Goal: Task Accomplishment & Management: Complete application form

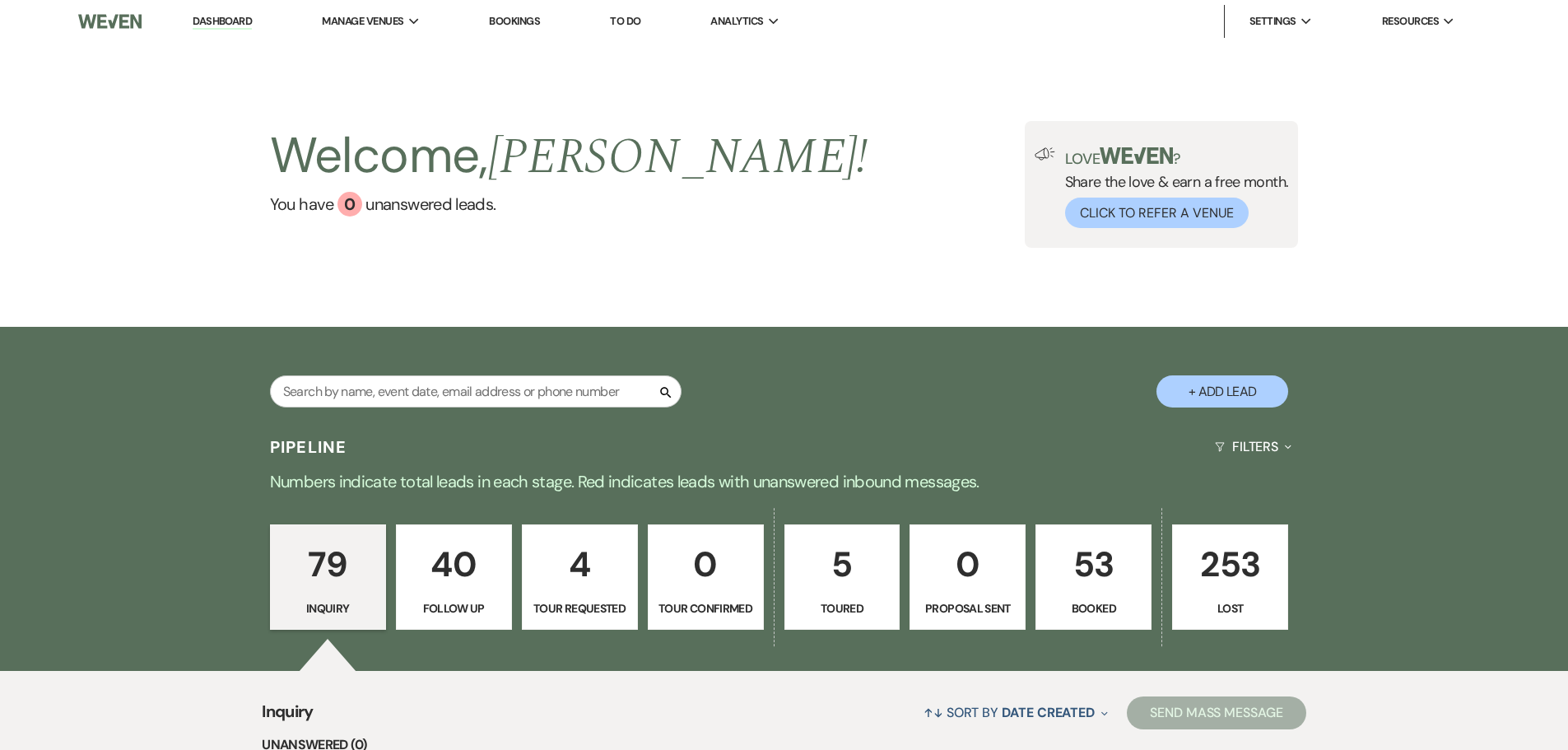
click at [1235, 396] on button "+ Add Lead" at bounding box center [1221, 391] width 132 height 32
select select "799"
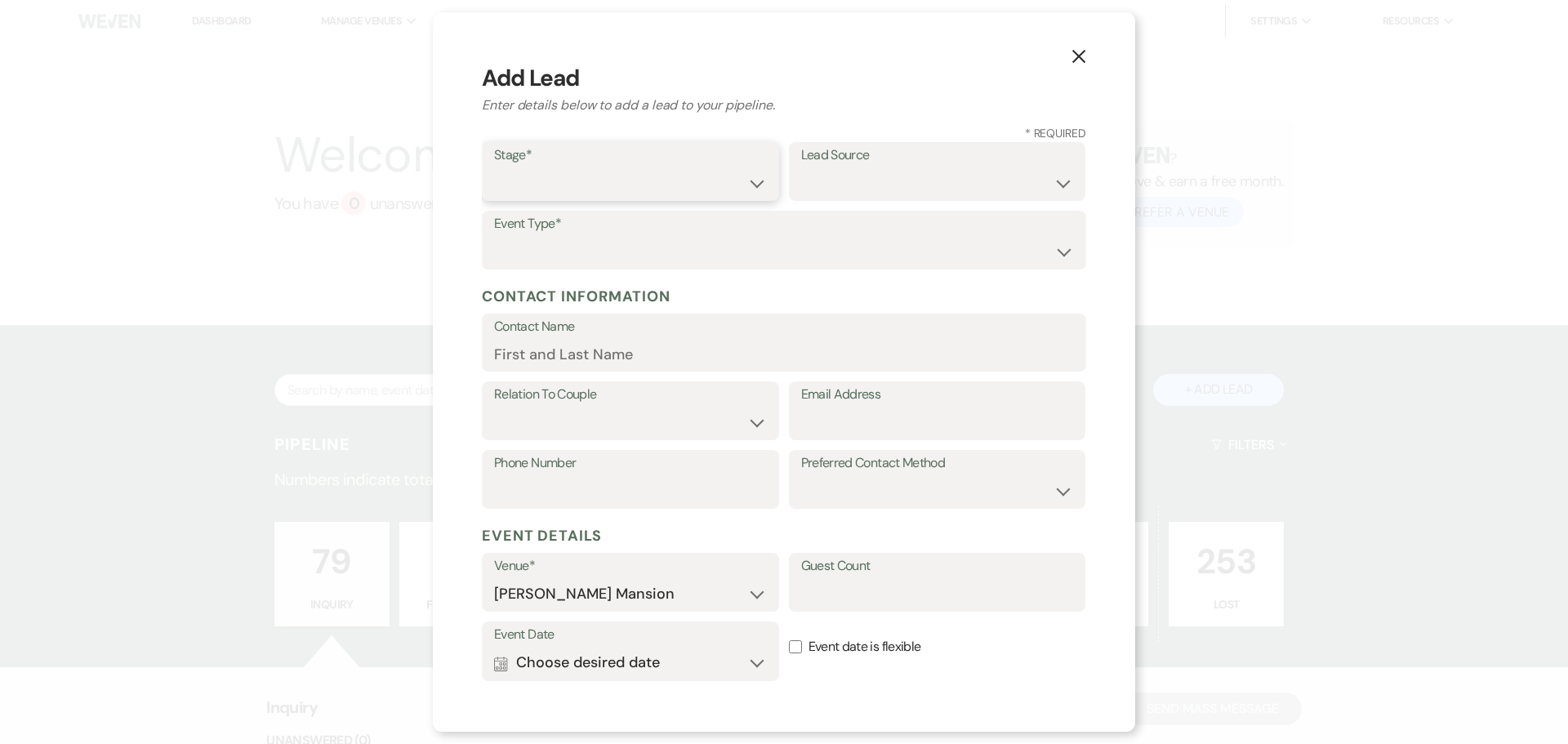
click at [751, 184] on select "Inquiry Follow Up Tour Requested Tour Confirmed Toured Proposal Sent Booked Lost" at bounding box center [630, 183] width 273 height 32
select select "1"
click at [494, 168] on select "Inquiry Follow Up Tour Requested Tour Confirmed Toured Proposal Sent Booked Lost" at bounding box center [630, 183] width 273 height 32
click at [936, 162] on label "Lead Source" at bounding box center [937, 156] width 273 height 24
click at [946, 176] on select "Weven Venue Website Instagram Facebook Pinterest Google The Knot Wedding Wire H…" at bounding box center [937, 183] width 273 height 32
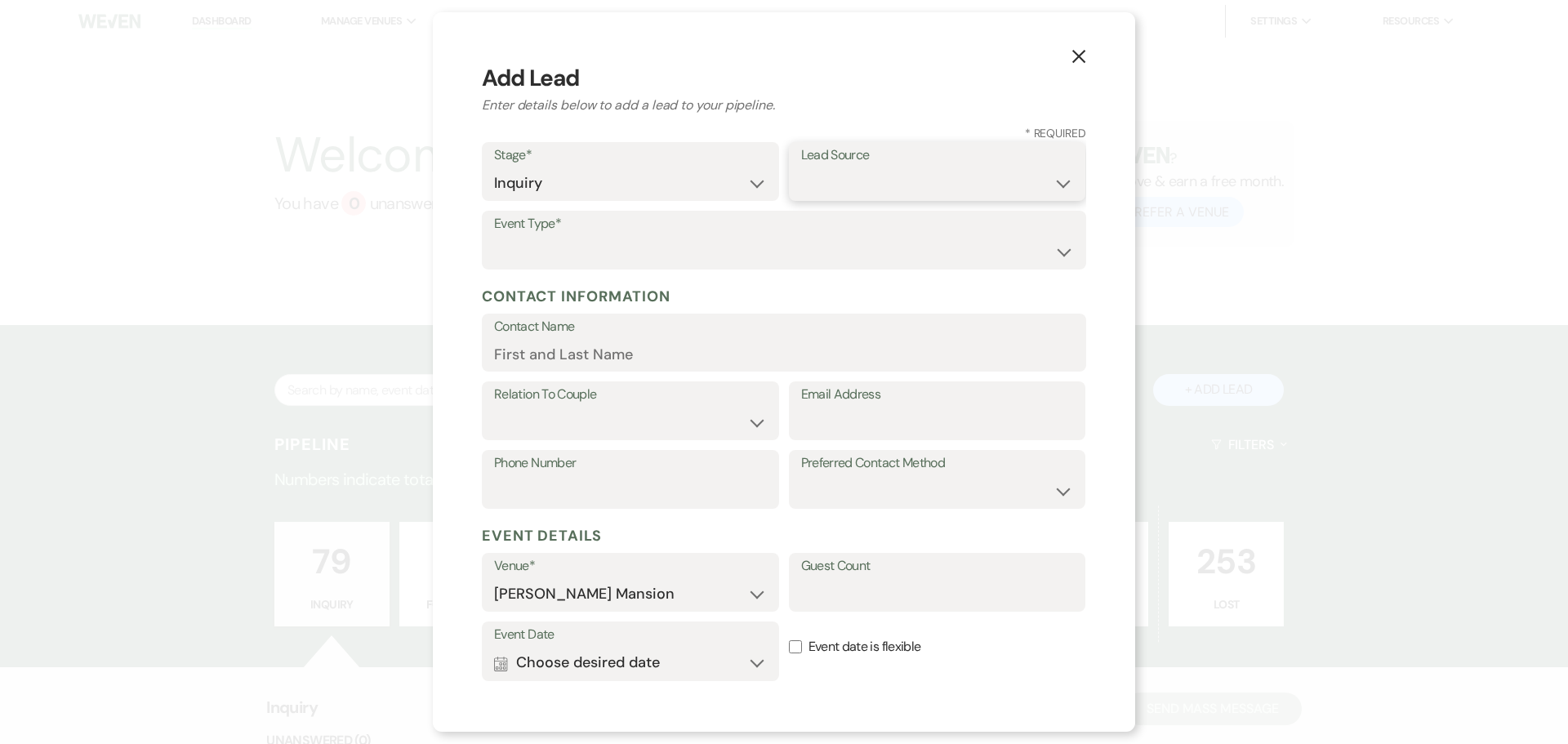
select select "22"
click at [801, 168] on select "Weven Venue Website Instagram Facebook Pinterest Google The Knot Wedding Wire H…" at bounding box center [937, 183] width 273 height 32
click at [548, 245] on select "Wedding Anniversary Party Baby Shower Bachelorette / Bachelor Party Birthday Pa…" at bounding box center [784, 251] width 579 height 32
select select "5"
click at [494, 236] on select "Wedding Anniversary Party Baby Shower Bachelorette / Bachelor Party Birthday Pa…" at bounding box center [784, 251] width 579 height 32
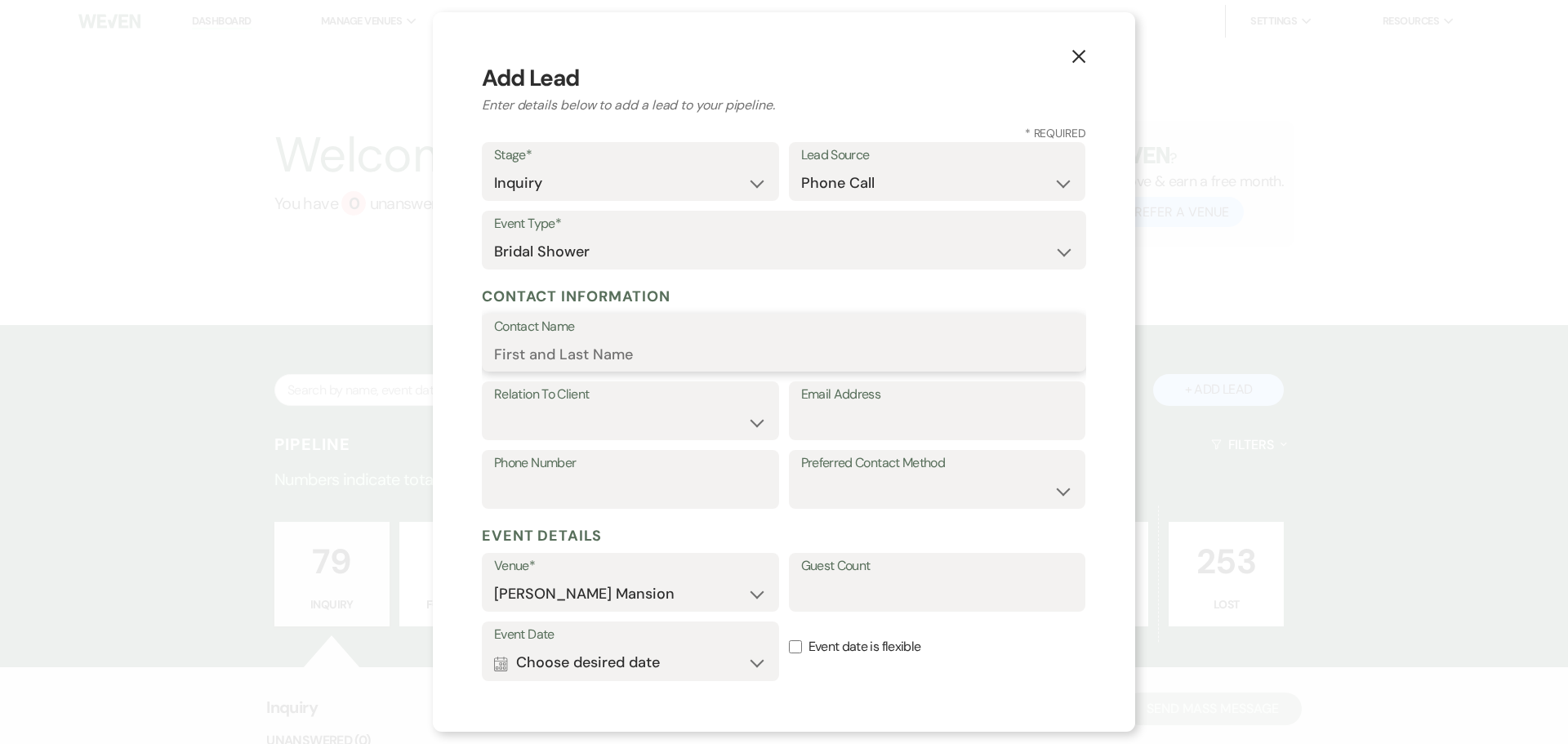
click at [531, 347] on input "Contact Name" at bounding box center [784, 354] width 579 height 32
type input "[PERSON_NAME]"
click at [752, 422] on select "Client Event Planner Parent of Client Family Member Friend Other" at bounding box center [630, 423] width 273 height 32
select select "4"
click at [494, 407] on select "Client Event Planner Parent of Client Family Member Friend Other" at bounding box center [630, 423] width 273 height 32
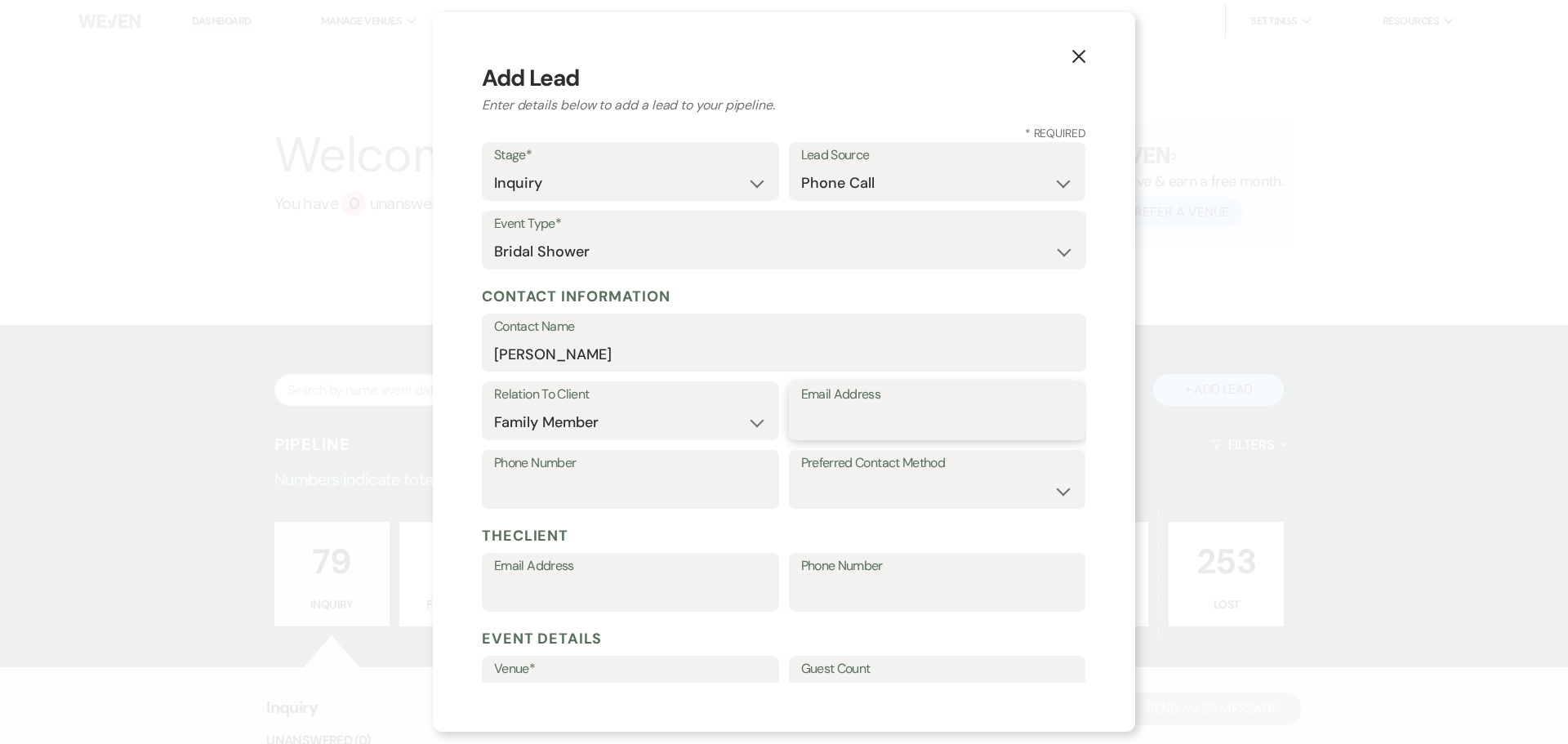
click at [946, 408] on input "Email Address" at bounding box center [937, 423] width 273 height 32
type input "[EMAIL_ADDRESS][DOMAIN_NAME]"
click at [624, 475] on input "Phone Number" at bounding box center [630, 491] width 273 height 32
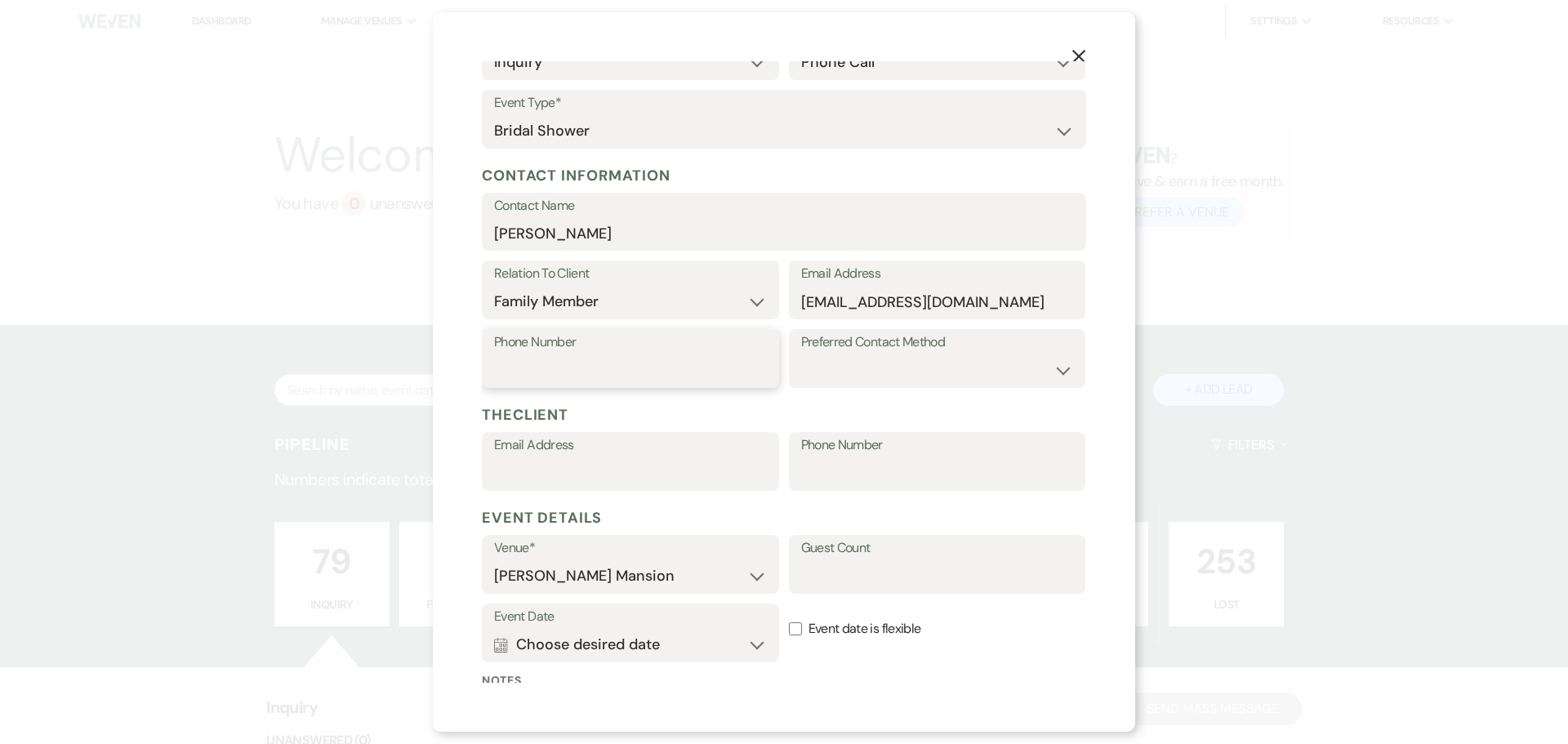
scroll to position [164, 0]
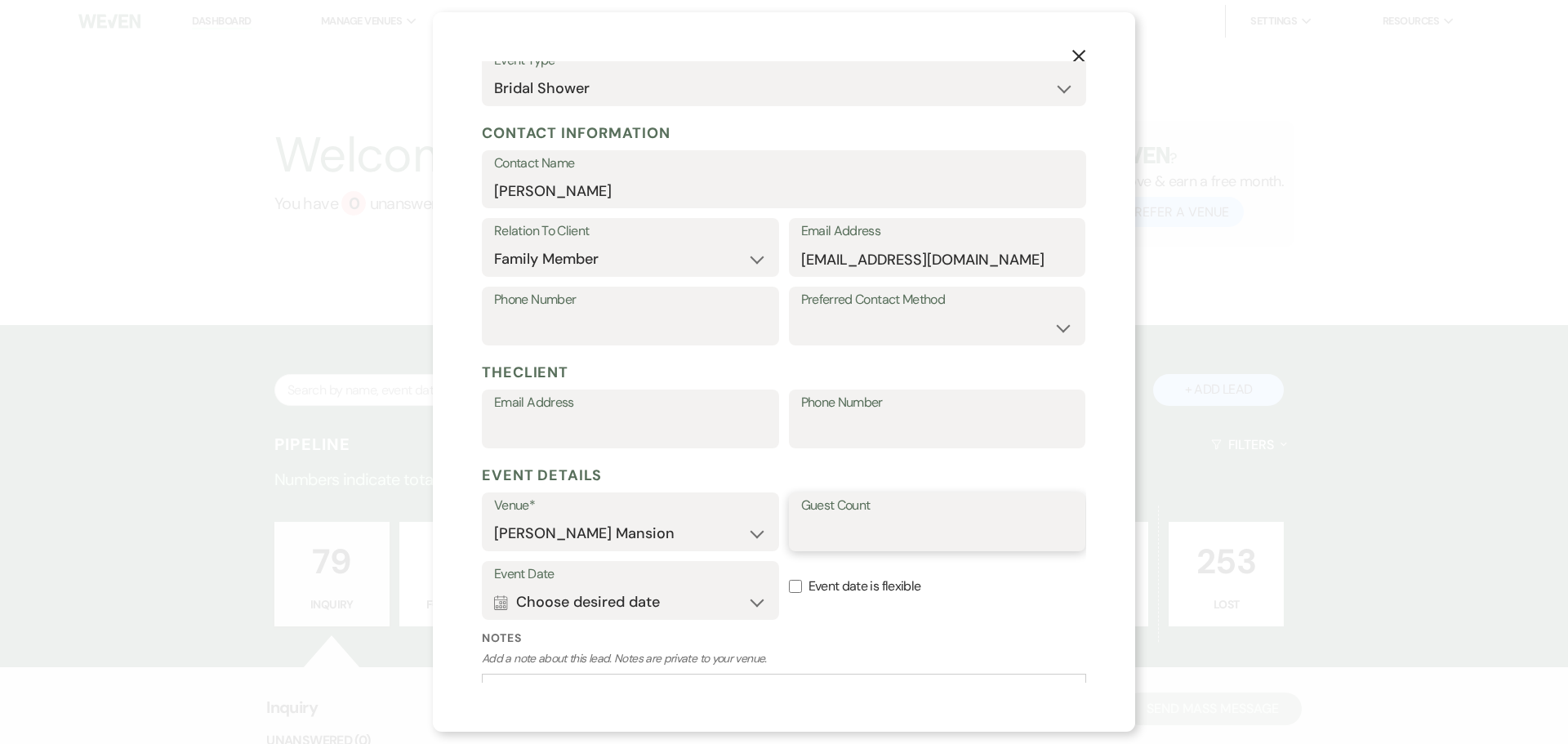
click at [932, 536] on input "Guest Count" at bounding box center [937, 533] width 273 height 32
type input "50 - 60"
click at [750, 607] on button "Calendar Choose desired date Expand" at bounding box center [630, 601] width 273 height 33
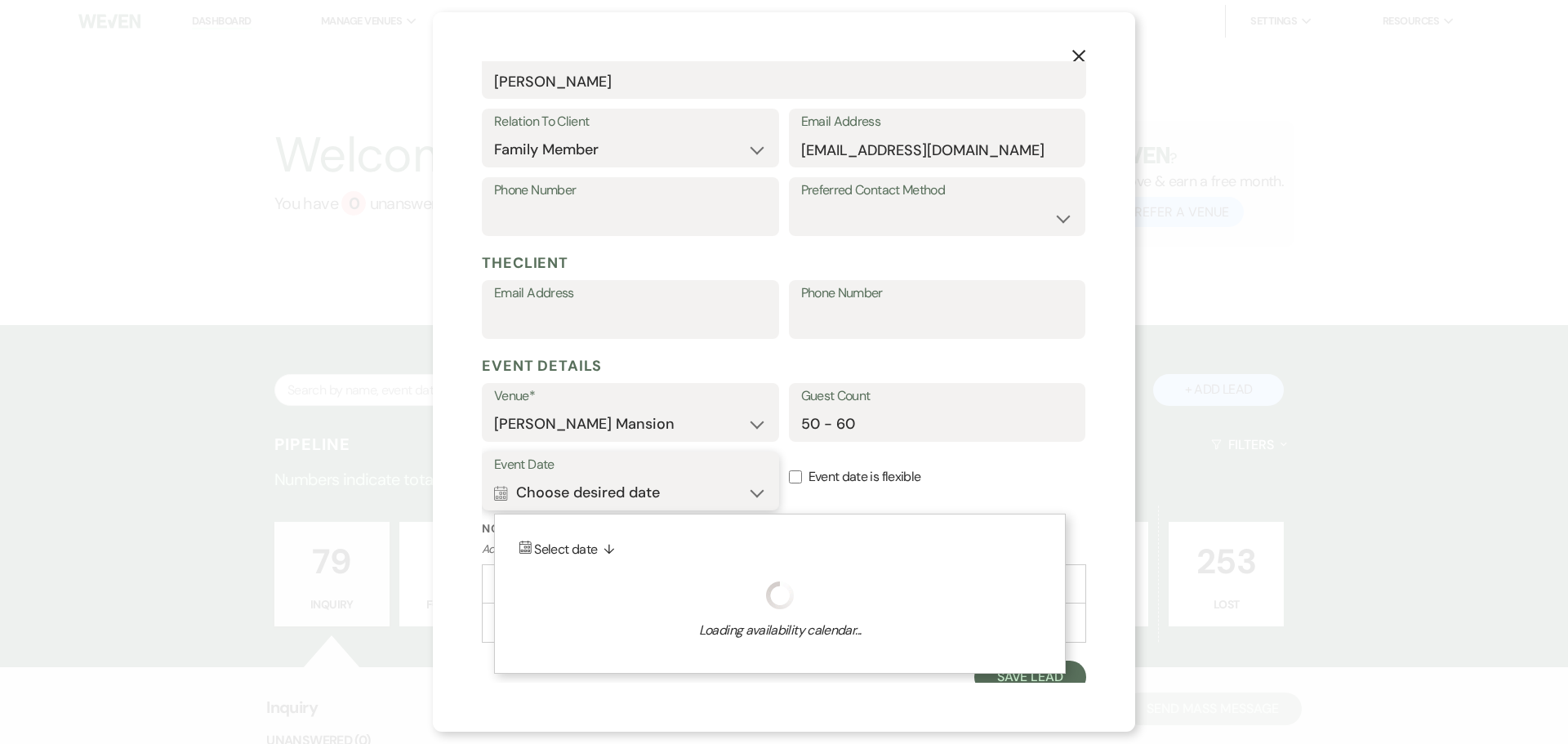
scroll to position [284, 0]
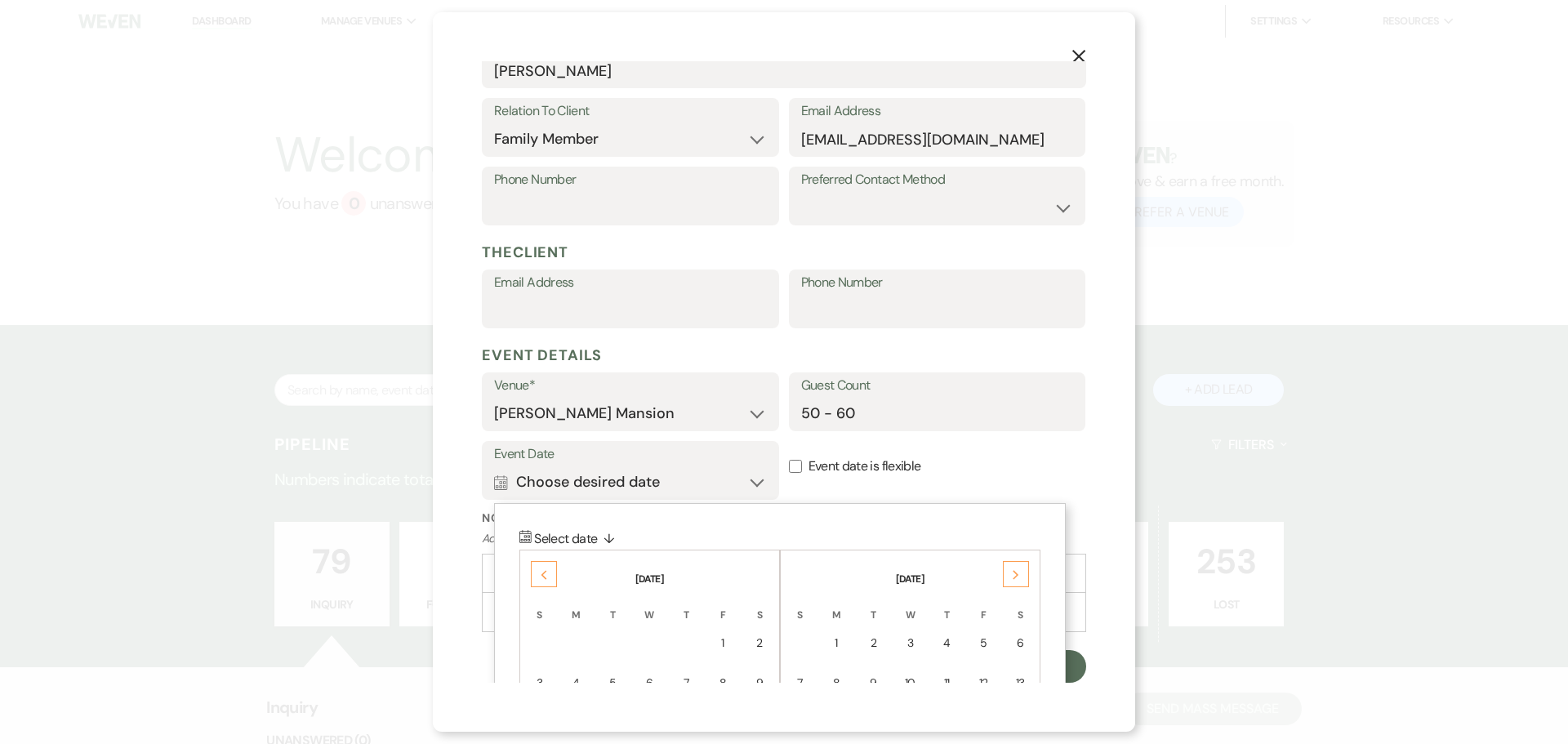
click at [546, 579] on div "Previous" at bounding box center [544, 574] width 27 height 27
click at [547, 579] on div "Previous" at bounding box center [544, 574] width 27 height 27
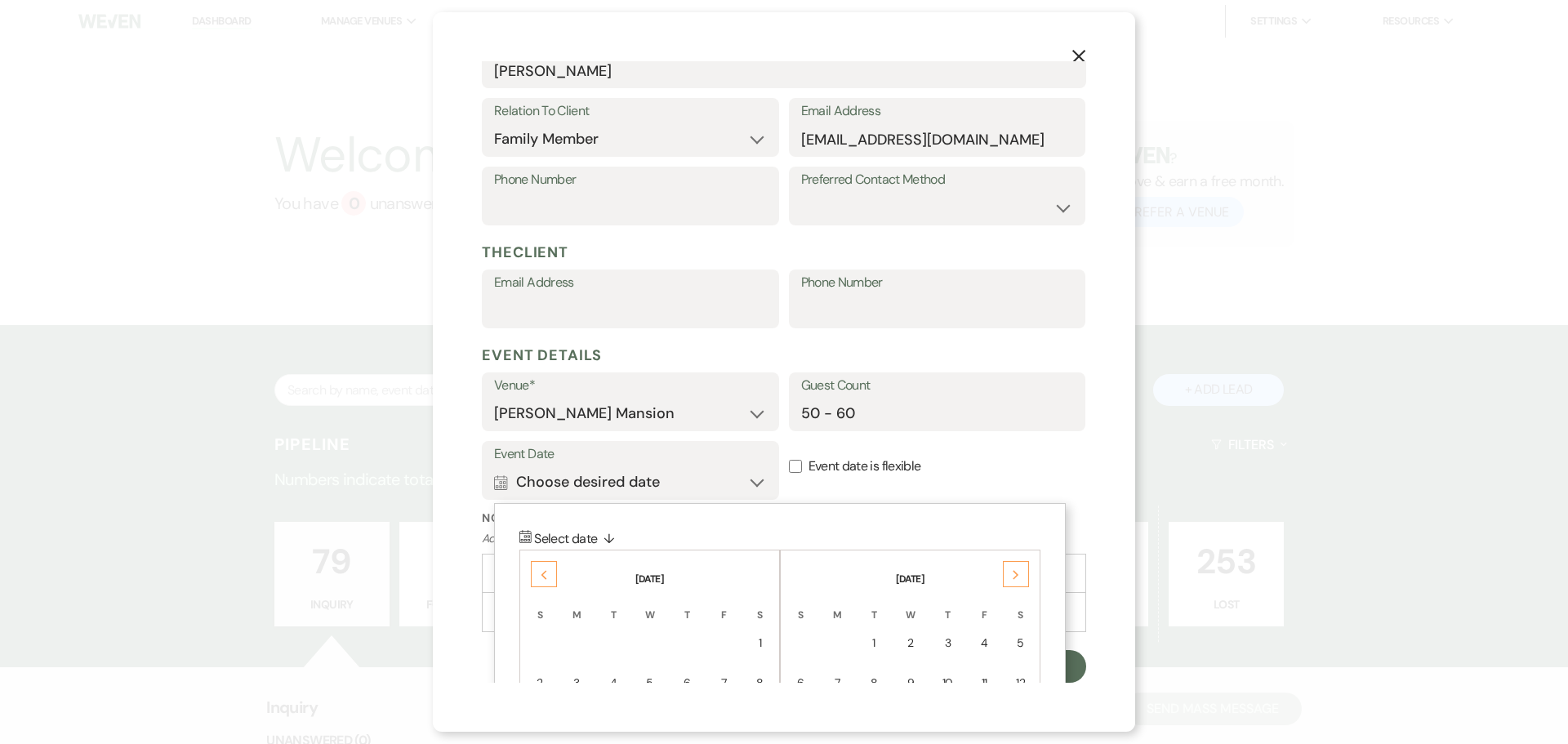
click at [547, 579] on div "Previous" at bounding box center [544, 574] width 27 height 27
click at [548, 580] on div "Previous" at bounding box center [544, 574] width 27 height 27
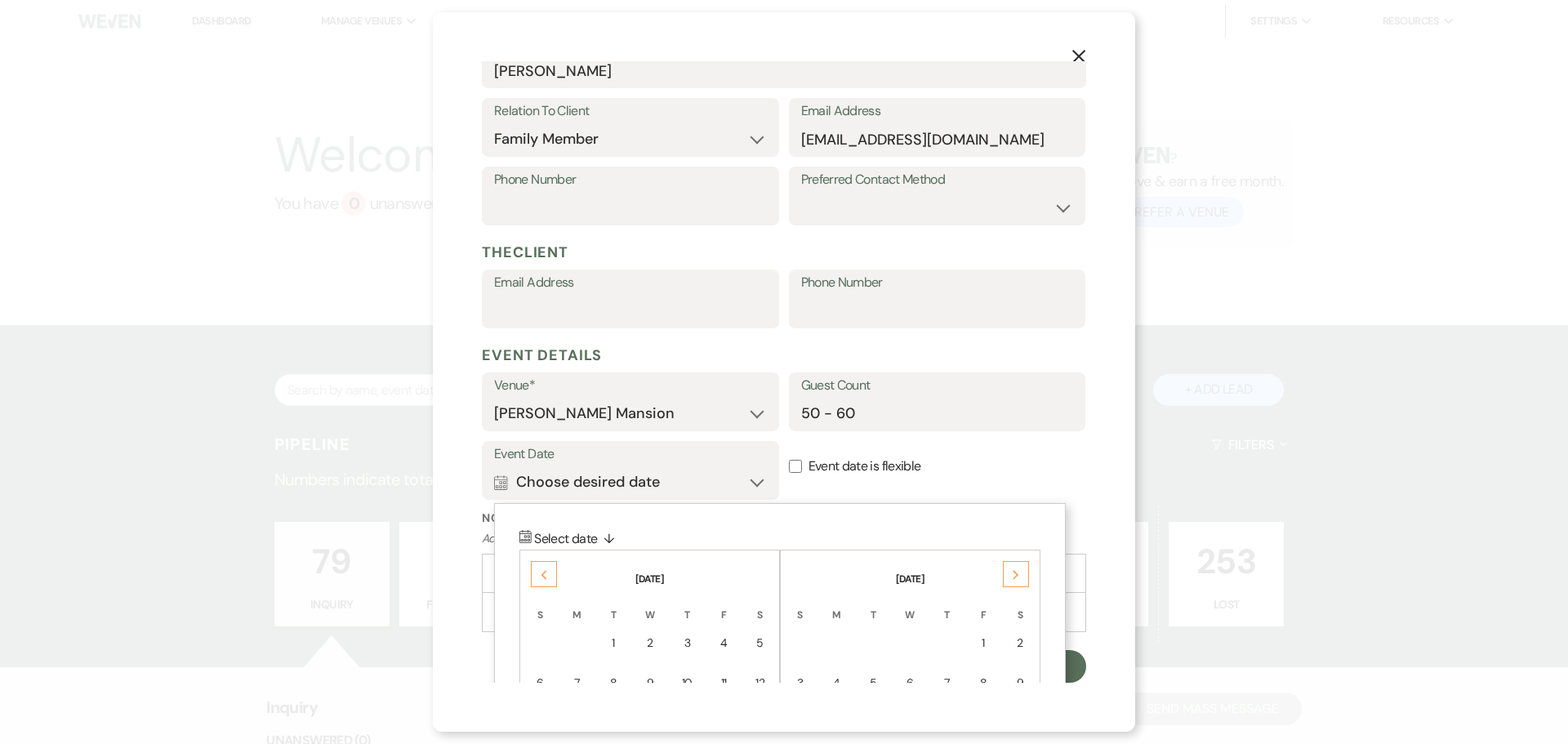
click at [548, 580] on div "Previous" at bounding box center [544, 574] width 27 height 27
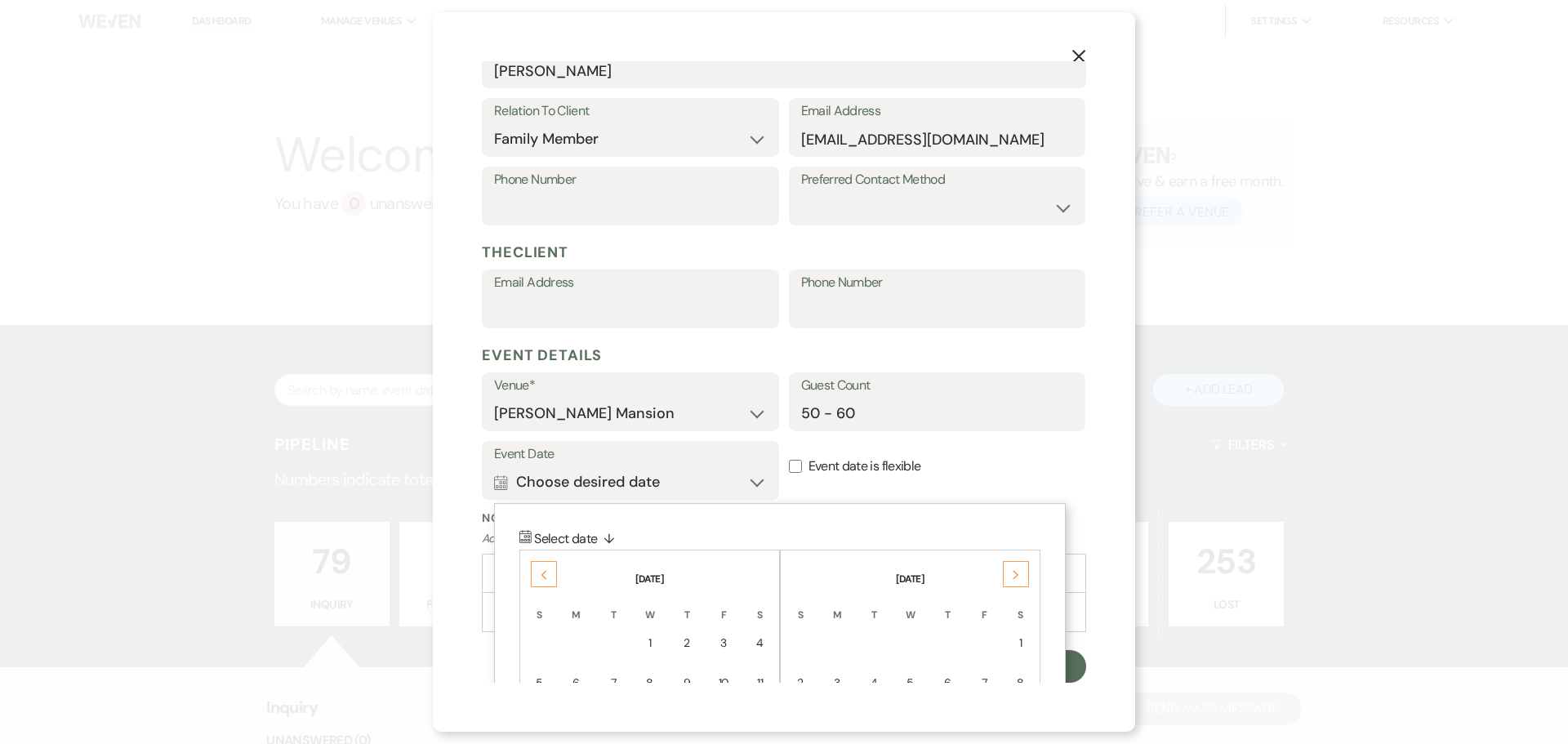
click at [548, 580] on div "Previous" at bounding box center [544, 574] width 27 height 27
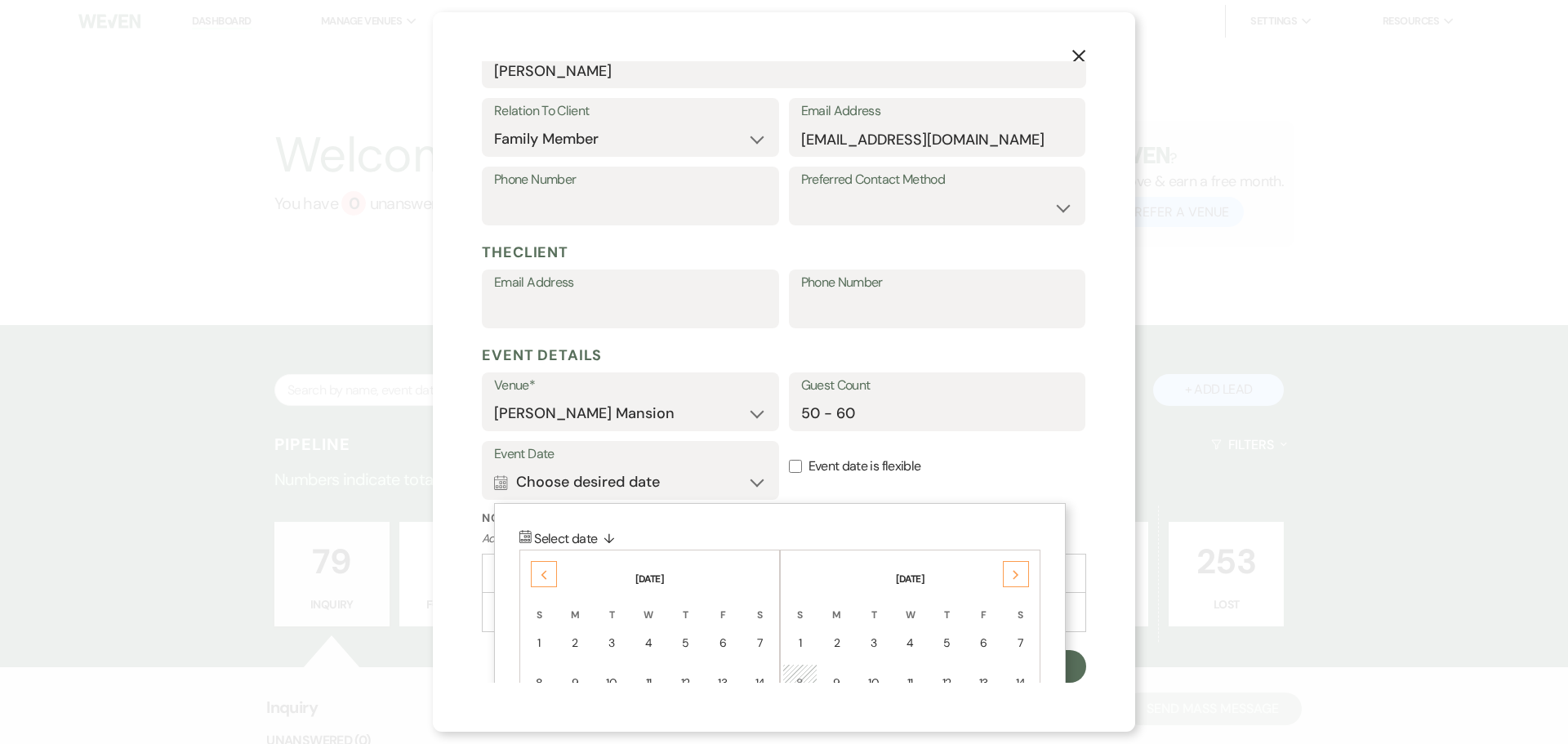
click at [548, 580] on div "Previous" at bounding box center [544, 574] width 27 height 27
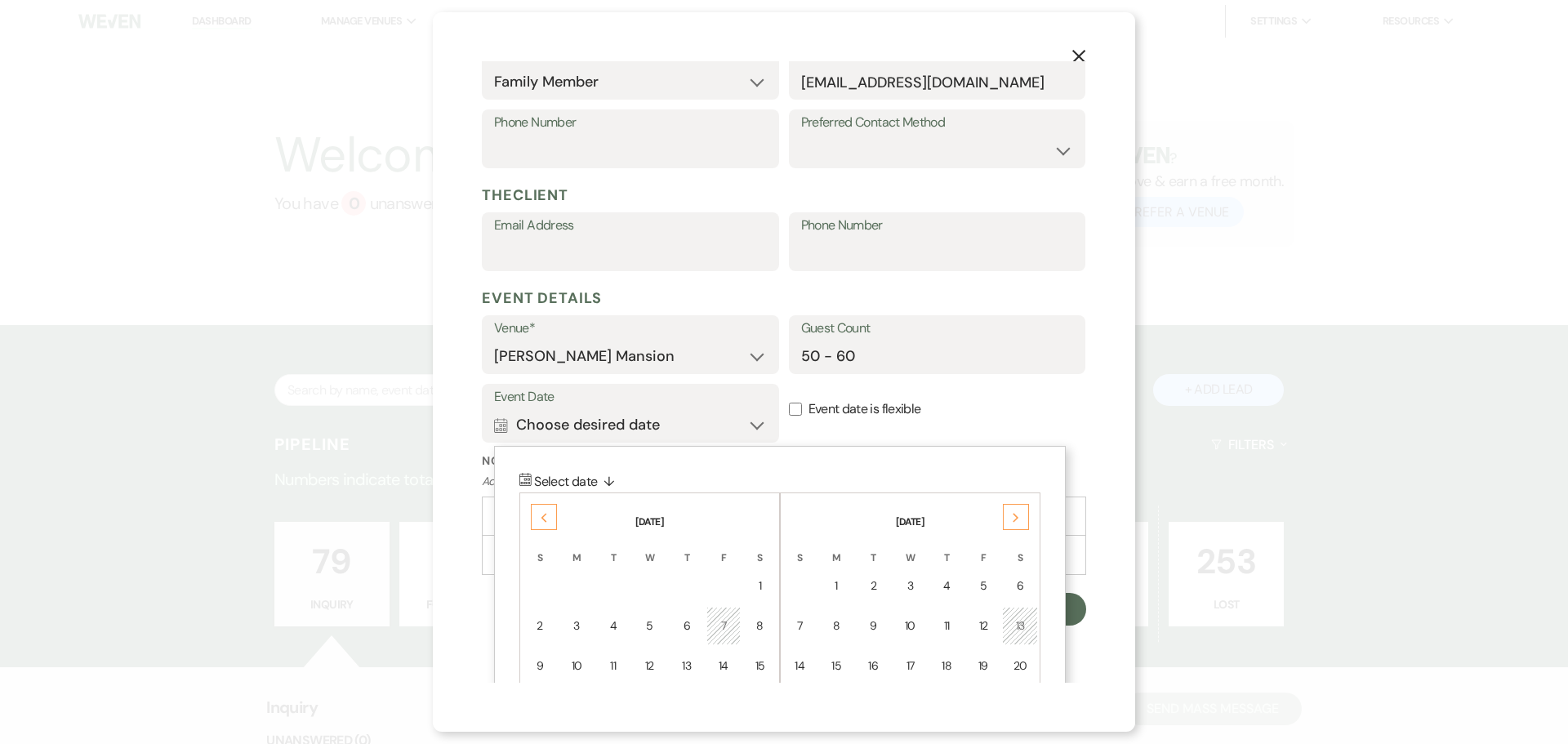
scroll to position [365, 0]
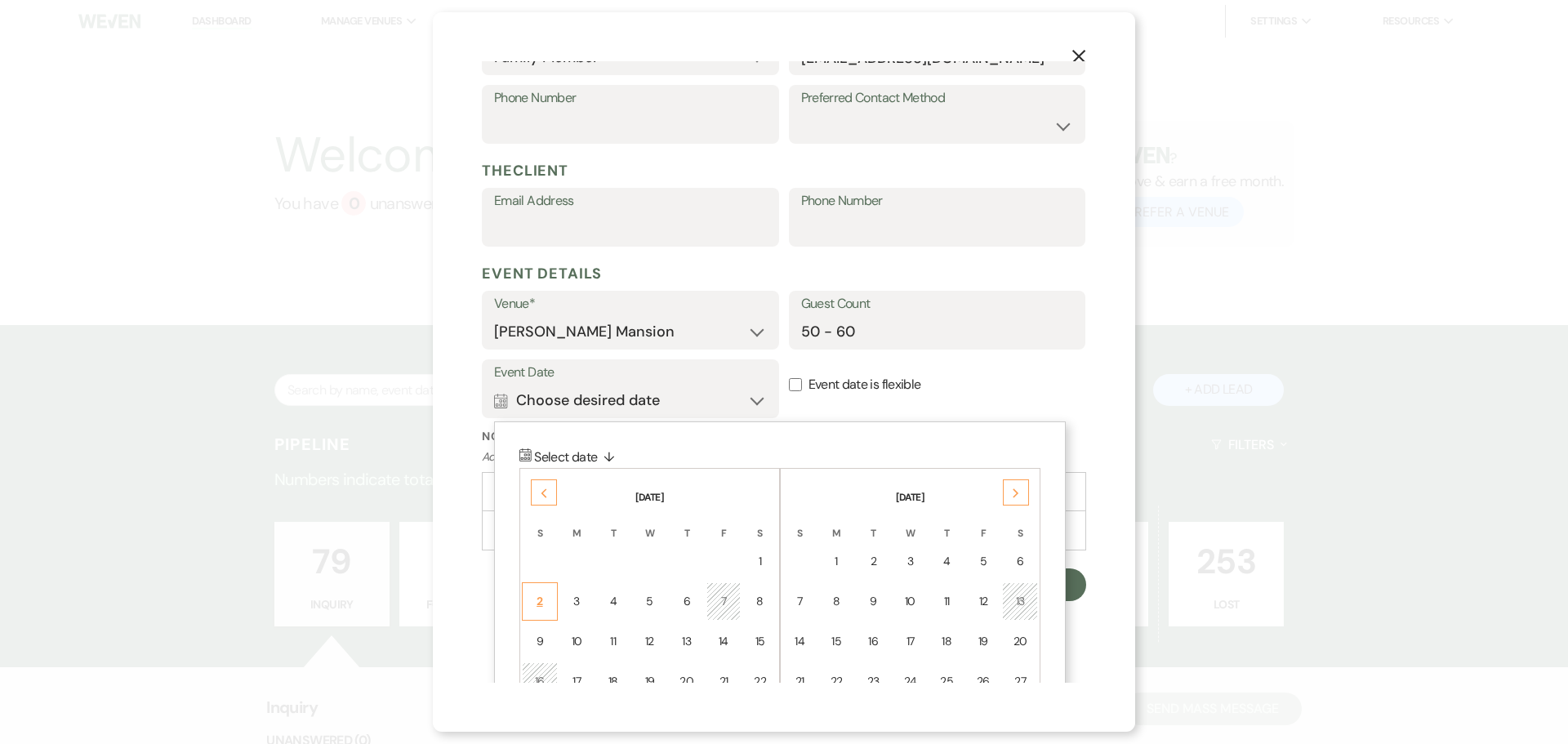
click at [537, 600] on div "2" at bounding box center [539, 601] width 15 height 17
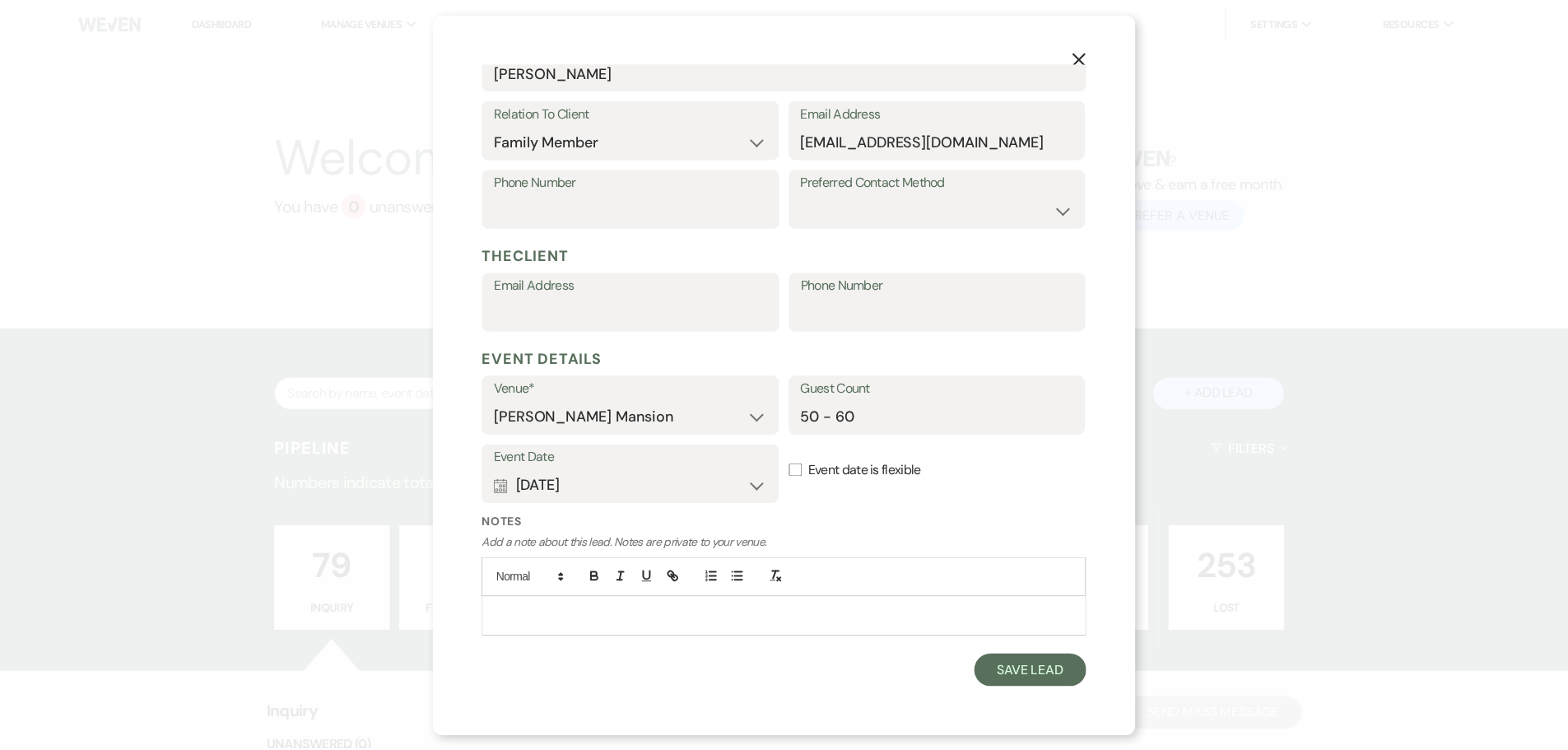
scroll to position [286, 0]
click at [794, 468] on input "Event date is flexible" at bounding box center [800, 470] width 13 height 13
checkbox input "true"
click at [1027, 679] on button "Save Lead" at bounding box center [1039, 672] width 113 height 33
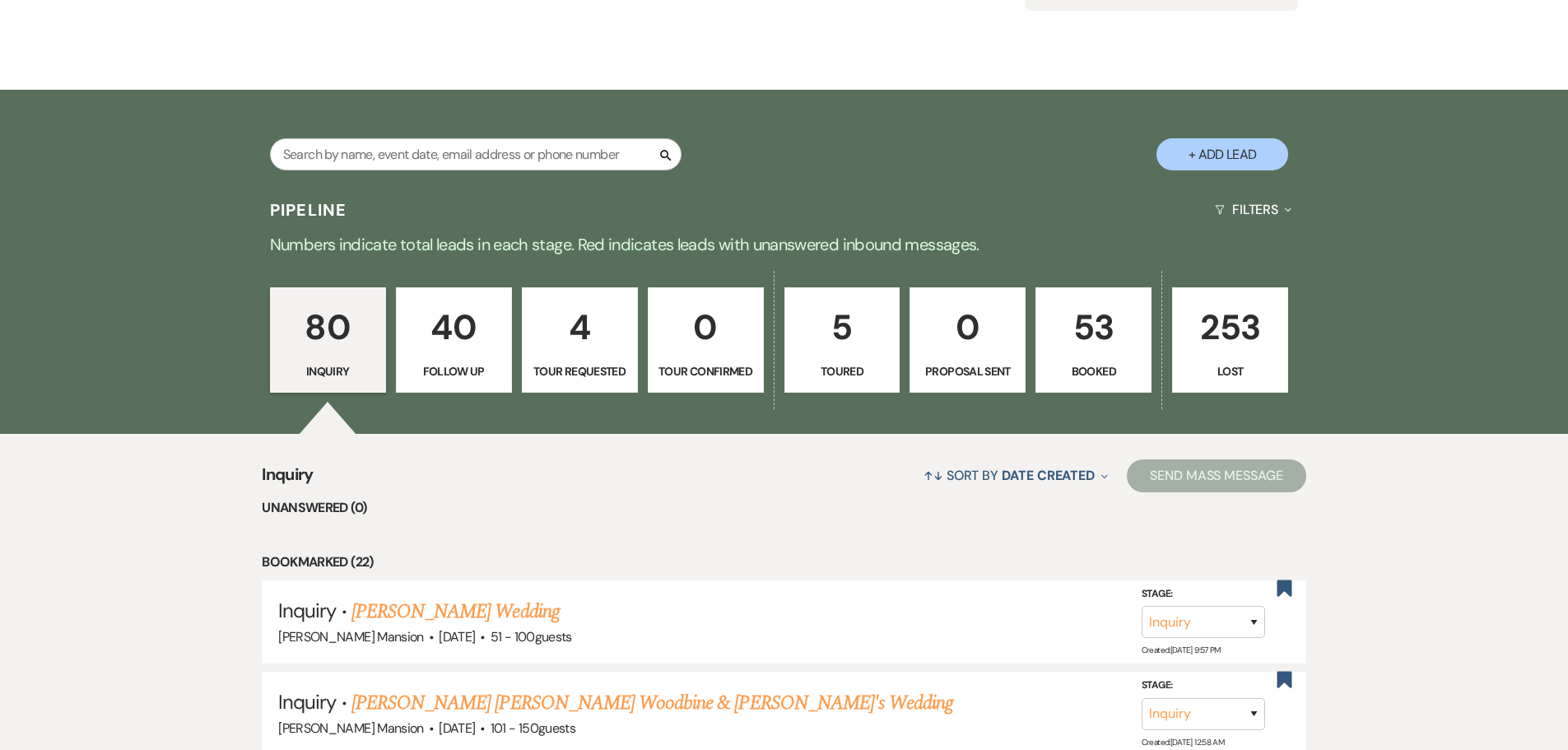
scroll to position [247, 0]
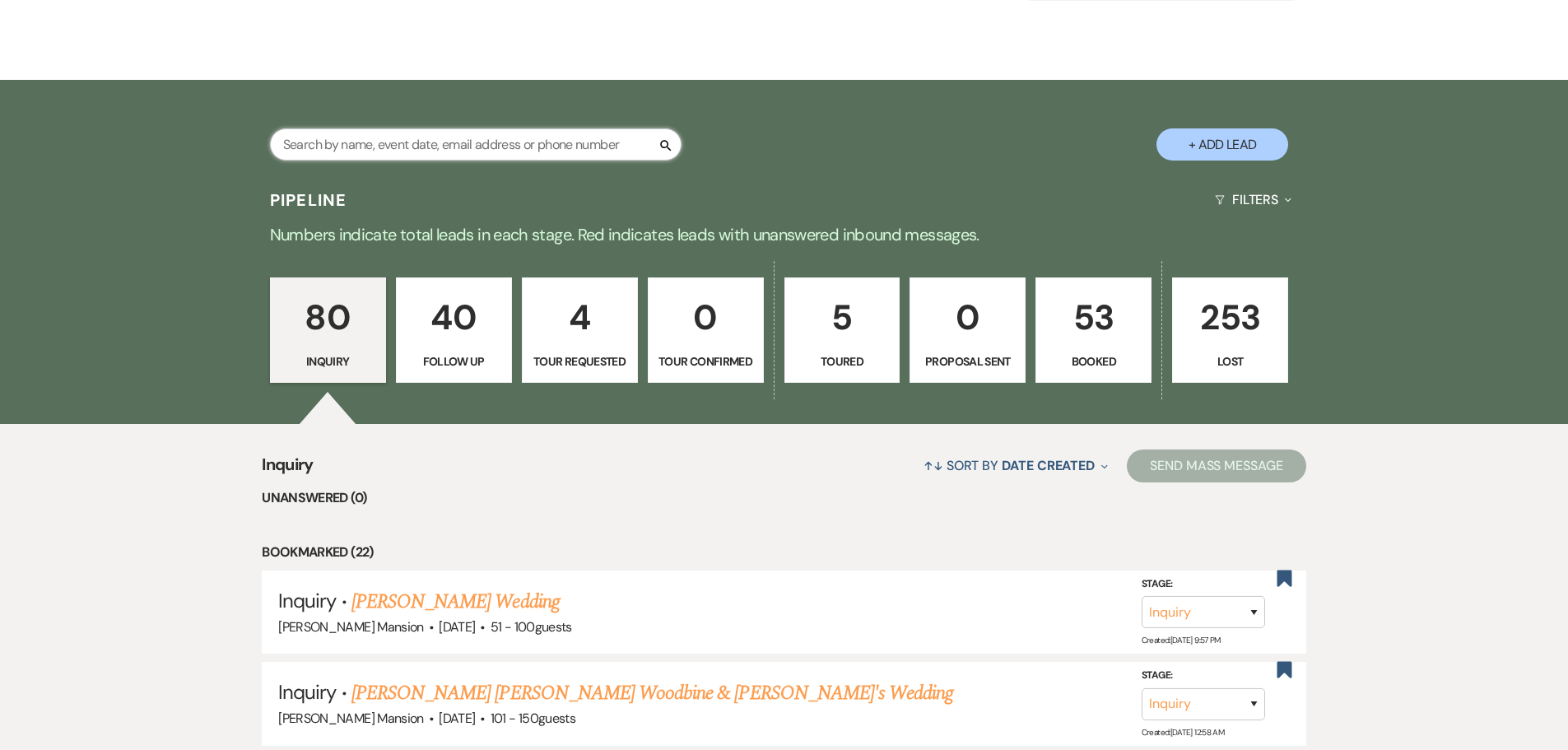
click at [473, 147] on input "text" at bounding box center [476, 144] width 411 height 32
type input "joh"
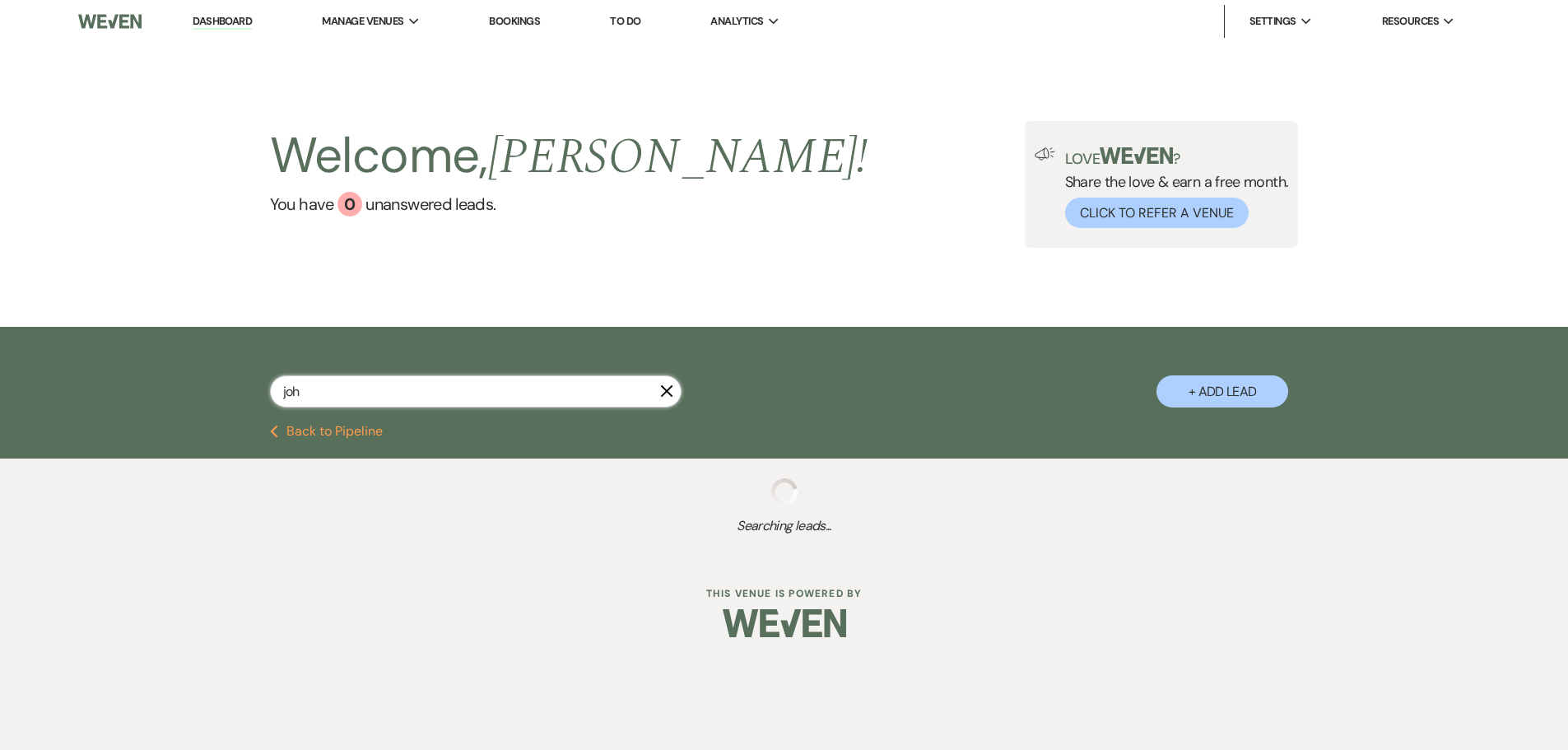
select select "5"
select select "9"
select select "8"
select select "5"
select select "8"
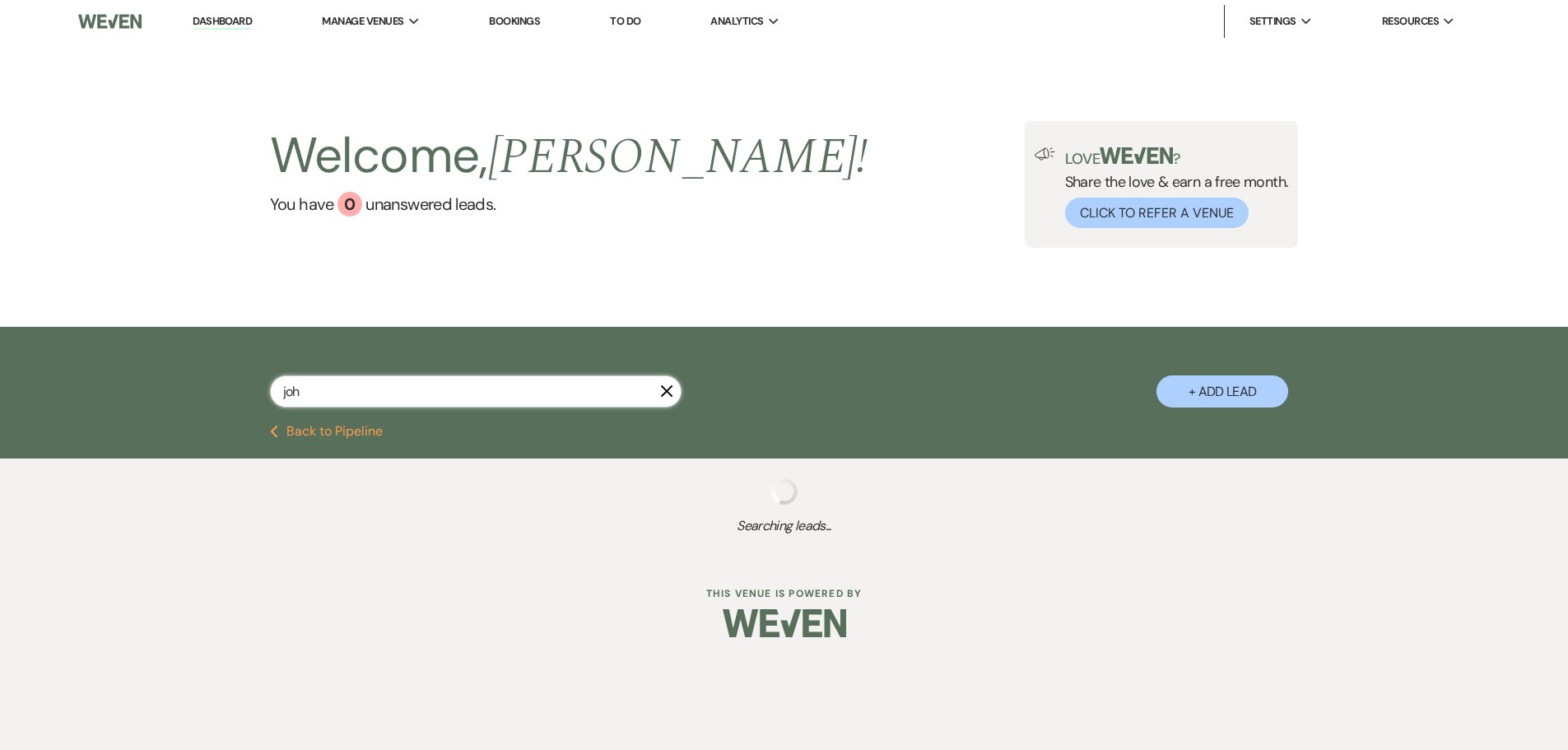
select select "6"
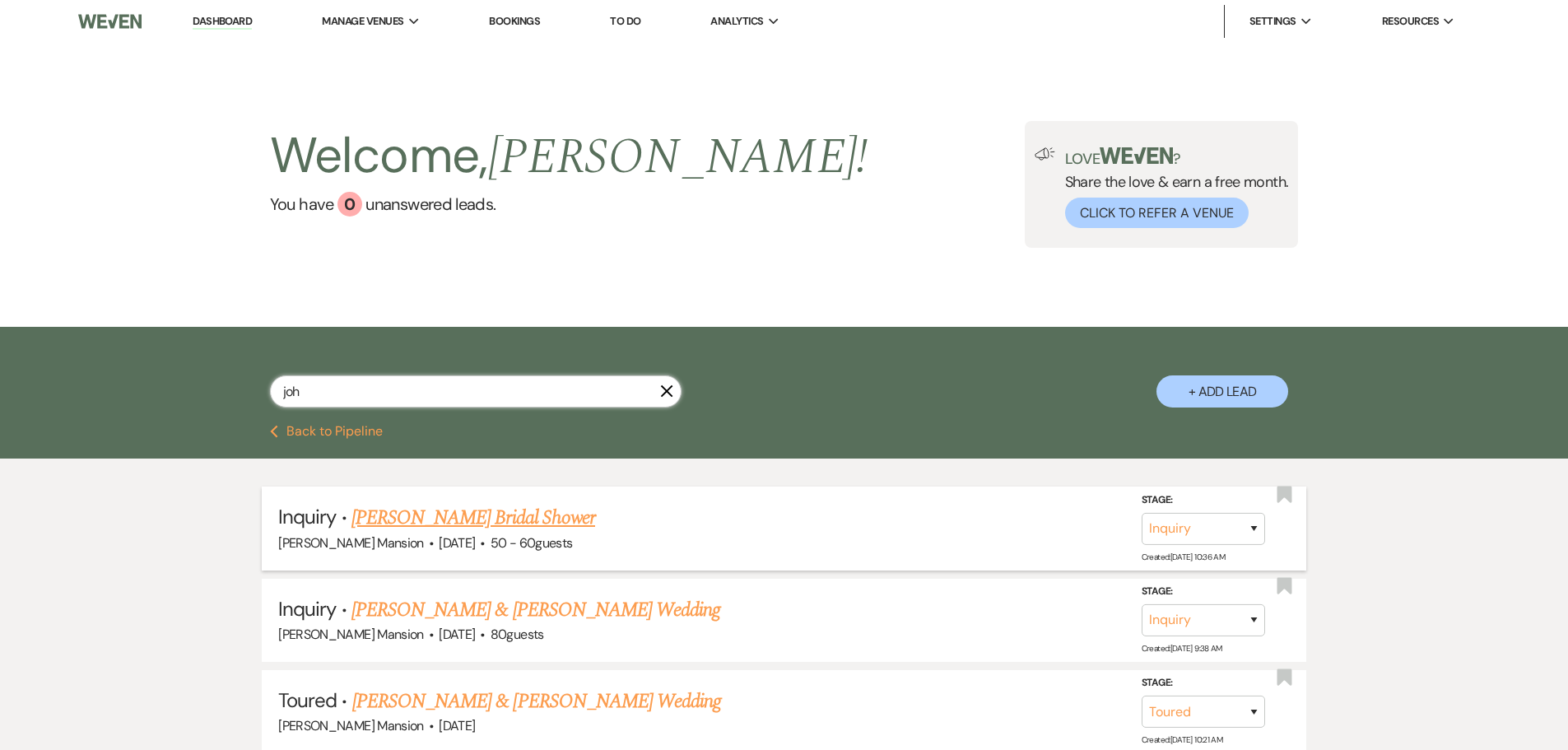
type input "joh"
click at [473, 523] on link "[PERSON_NAME] Bridal Shower" at bounding box center [473, 518] width 243 height 30
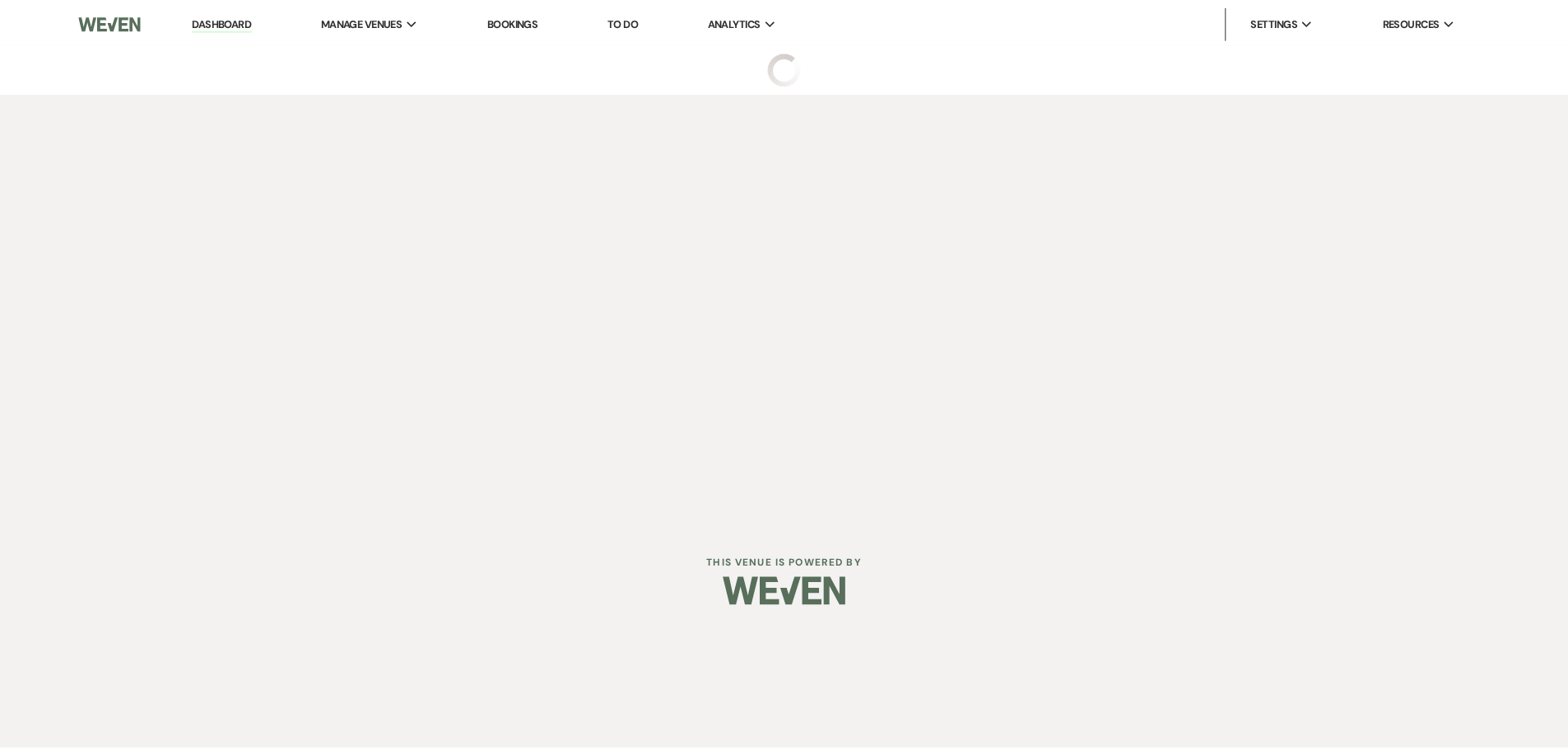
select select "22"
select select "5"
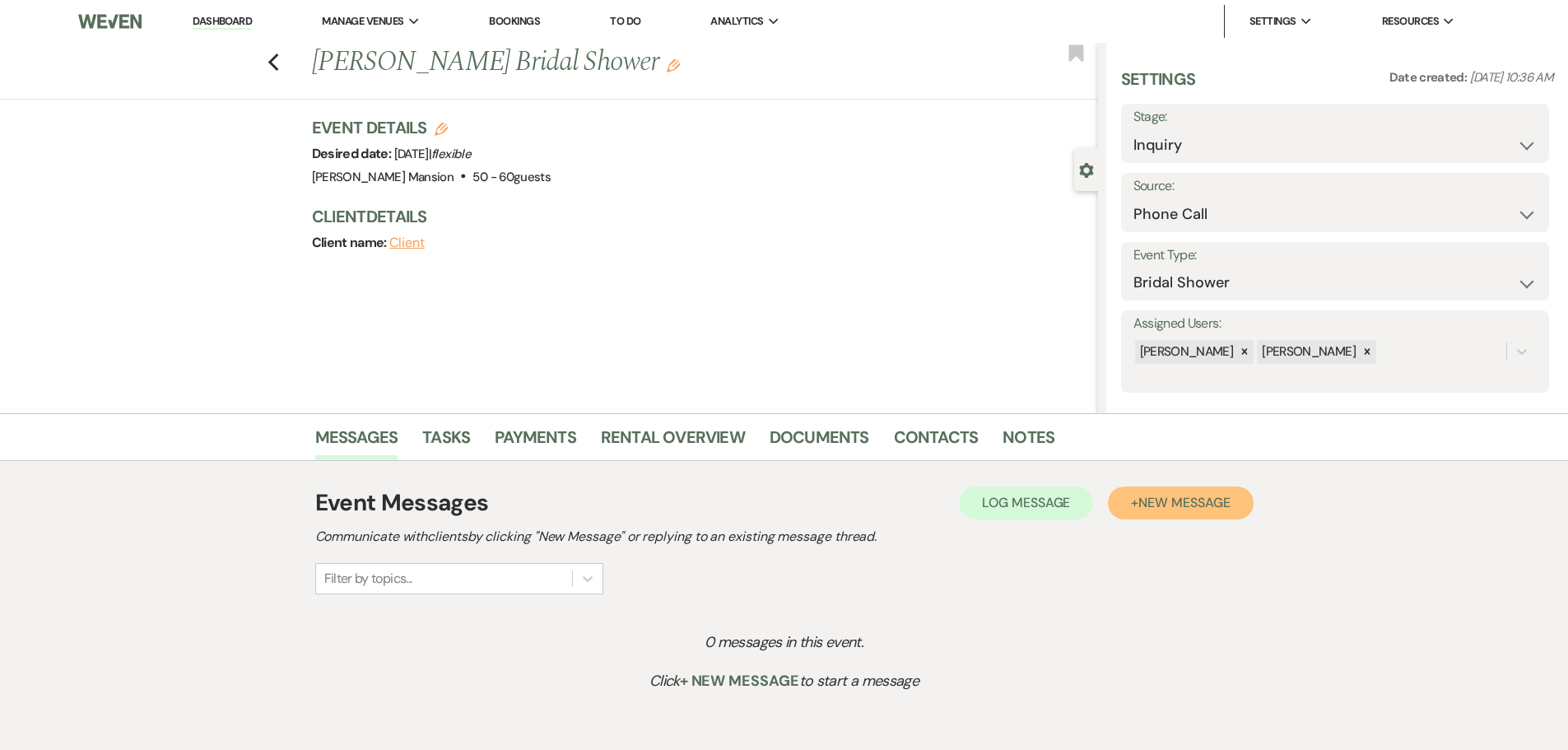
click at [1161, 514] on button "+ New Message" at bounding box center [1180, 503] width 145 height 33
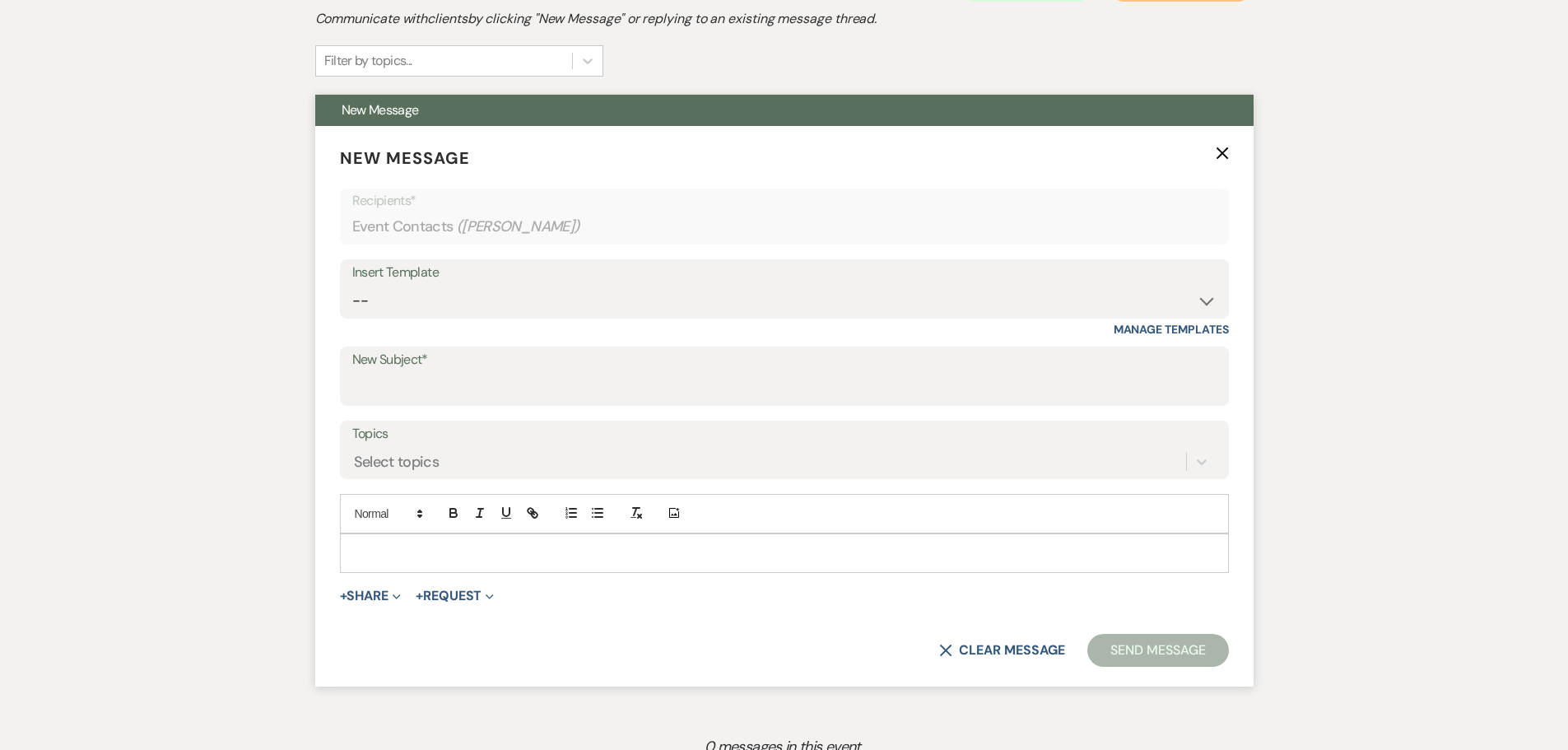
scroll to position [576, 0]
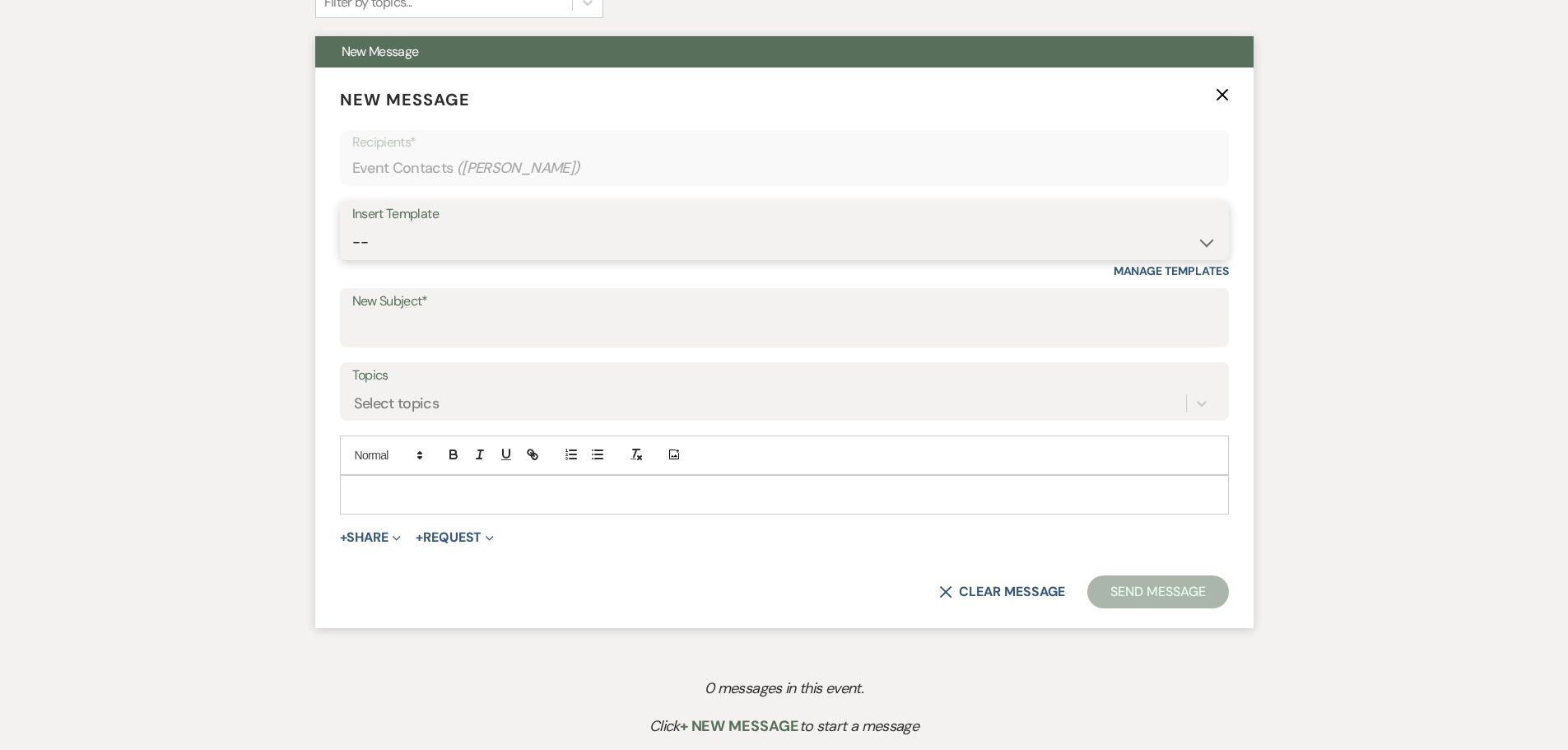
click at [1209, 237] on select "-- Initial Inquiry Response Tour Request Response Follow Up Contract (Pre-Booke…" at bounding box center [784, 242] width 864 height 32
select select "4244"
click at [353, 226] on select "-- Initial Inquiry Response Tour Request Response Follow Up Contract (Pre-Booke…" at bounding box center [784, 242] width 864 height 32
type input "Congratulations from [PERSON_NAME][GEOGRAPHIC_DATA]"
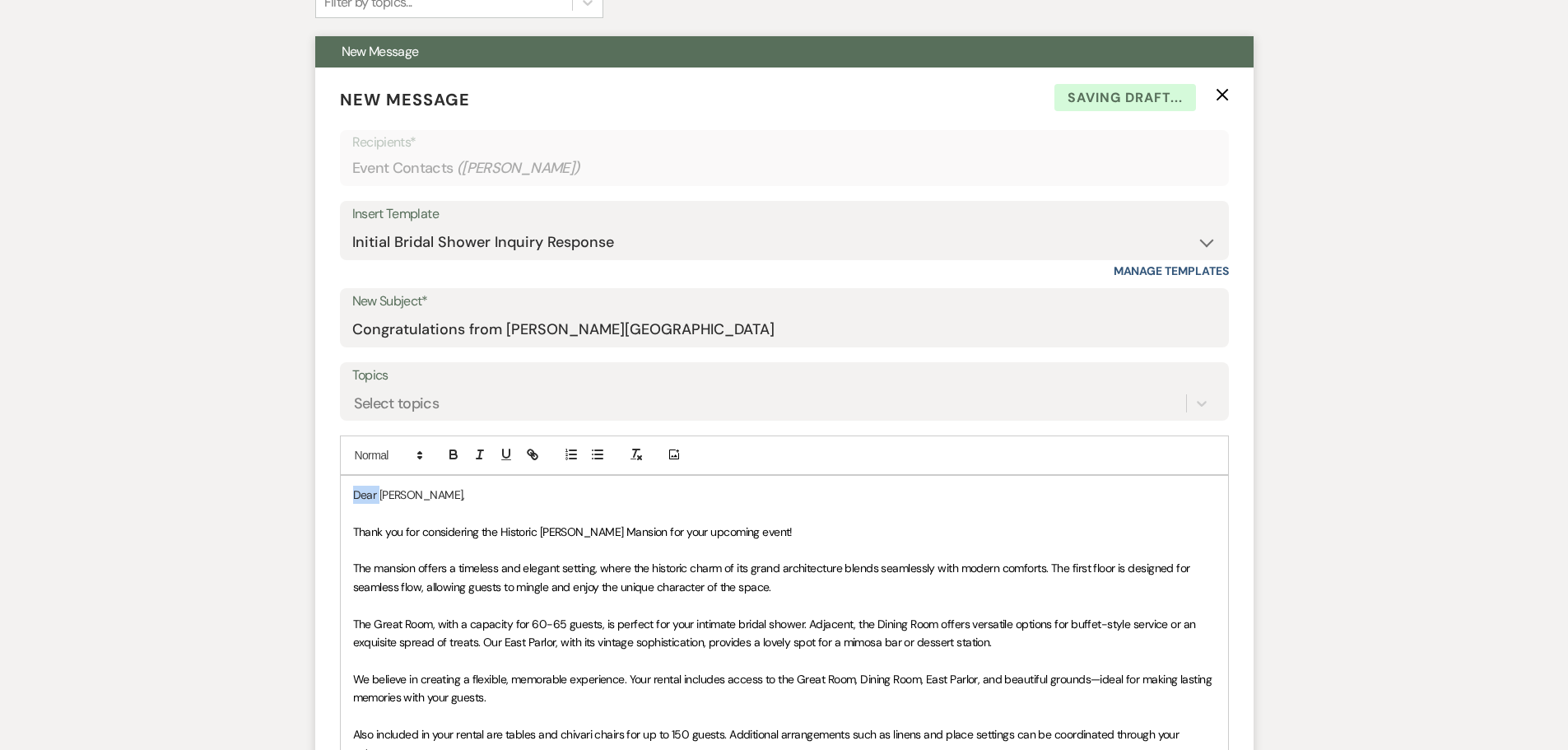
drag, startPoint x: 379, startPoint y: 495, endPoint x: 316, endPoint y: 504, distance: 63.6
click at [313, 504] on div "Messages Tasks Payments Rental Overview Documents Contacts Notes Event Messages…" at bounding box center [784, 612] width 1568 height 1550
click at [778, 531] on p "Thank you for considering the Historic [PERSON_NAME] Mansion for your upcoming …" at bounding box center [784, 531] width 862 height 18
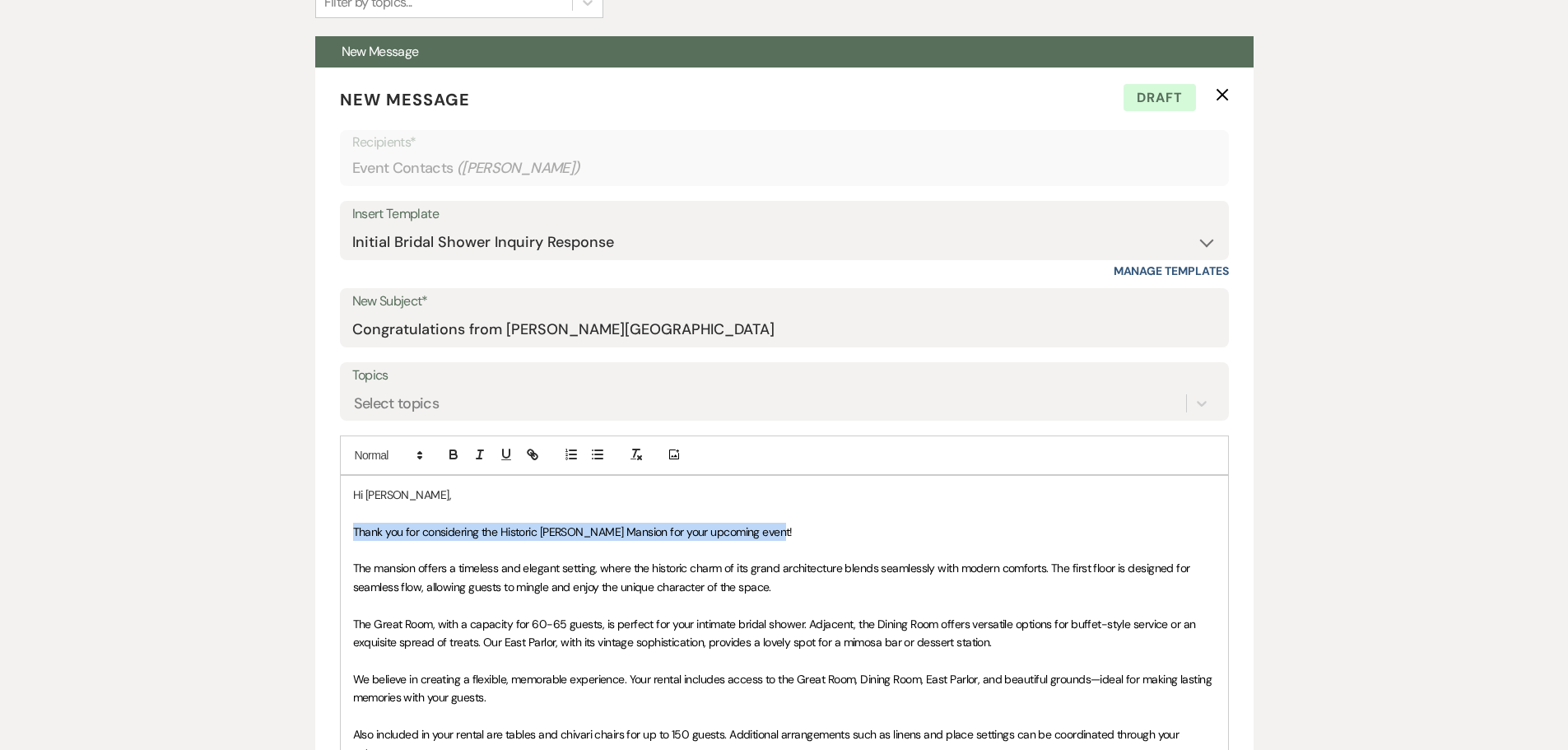
drag, startPoint x: 784, startPoint y: 535, endPoint x: 300, endPoint y: 530, distance: 484.0
click at [300, 530] on div "Messages Tasks Payments Rental Overview Documents Contacts Notes Event Messages…" at bounding box center [784, 612] width 1568 height 1550
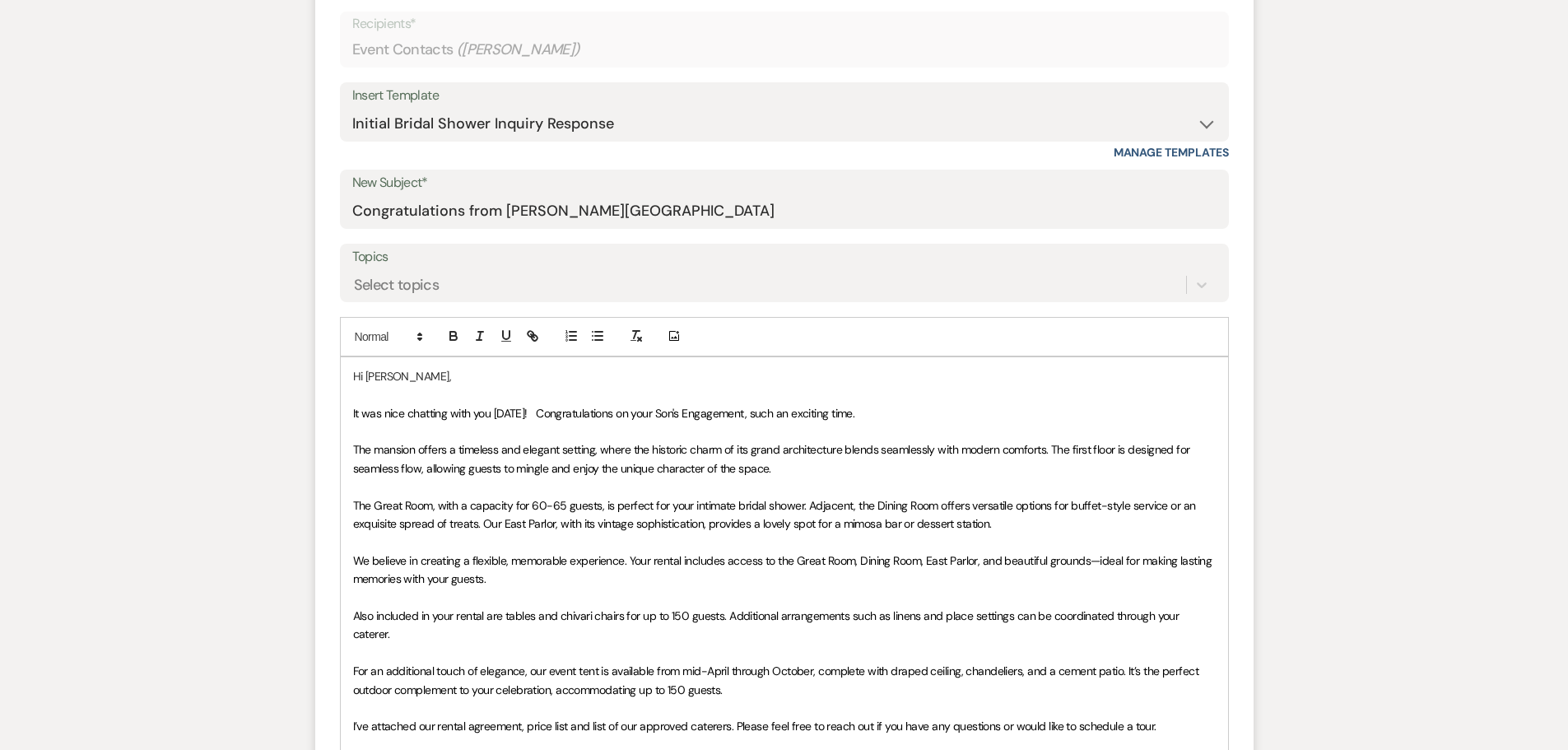
scroll to position [741, 0]
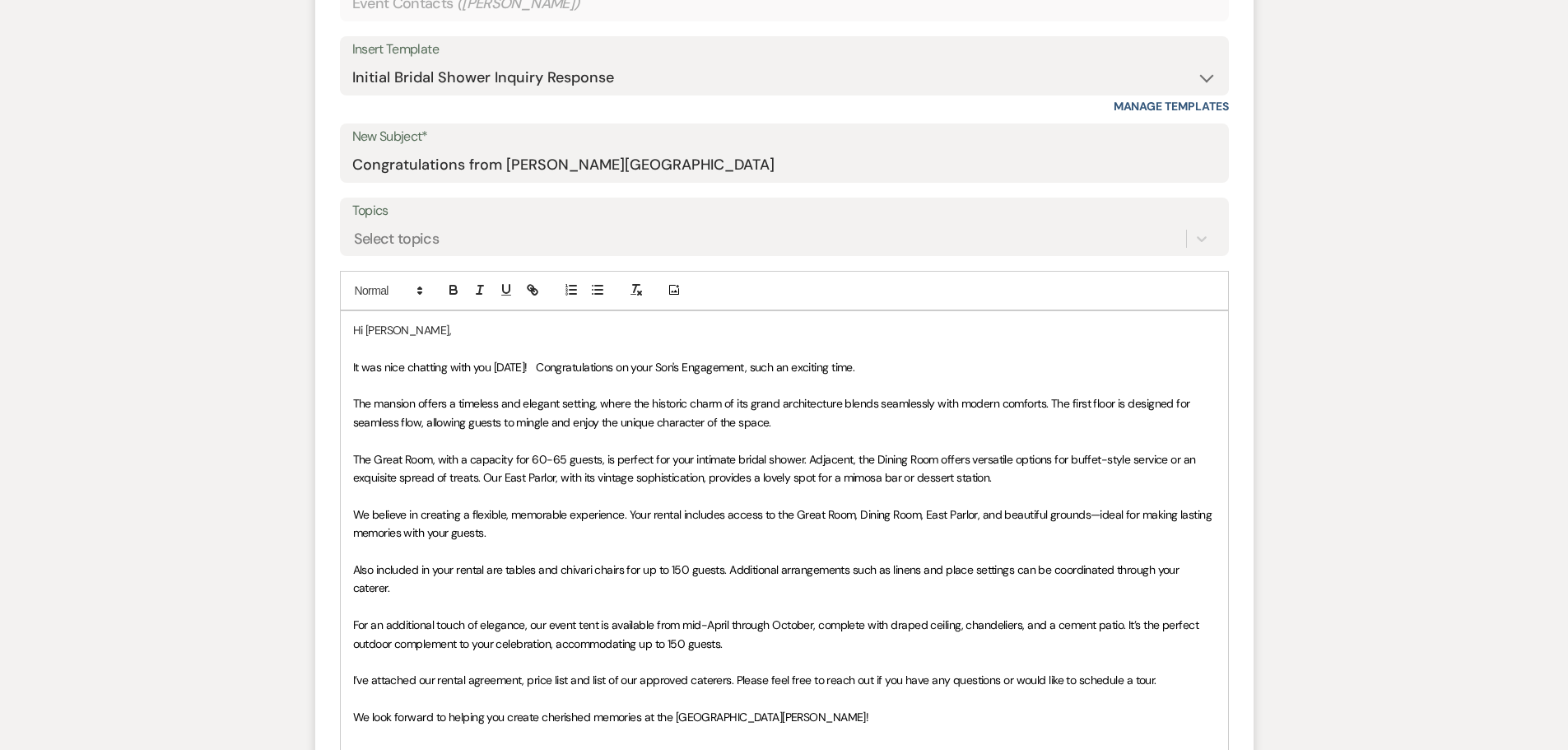
drag, startPoint x: 784, startPoint y: 417, endPoint x: 353, endPoint y: 404, distance: 431.2
click at [353, 404] on p "The mansion offers a timeless and elegant setting, where the historic charm of …" at bounding box center [784, 412] width 862 height 37
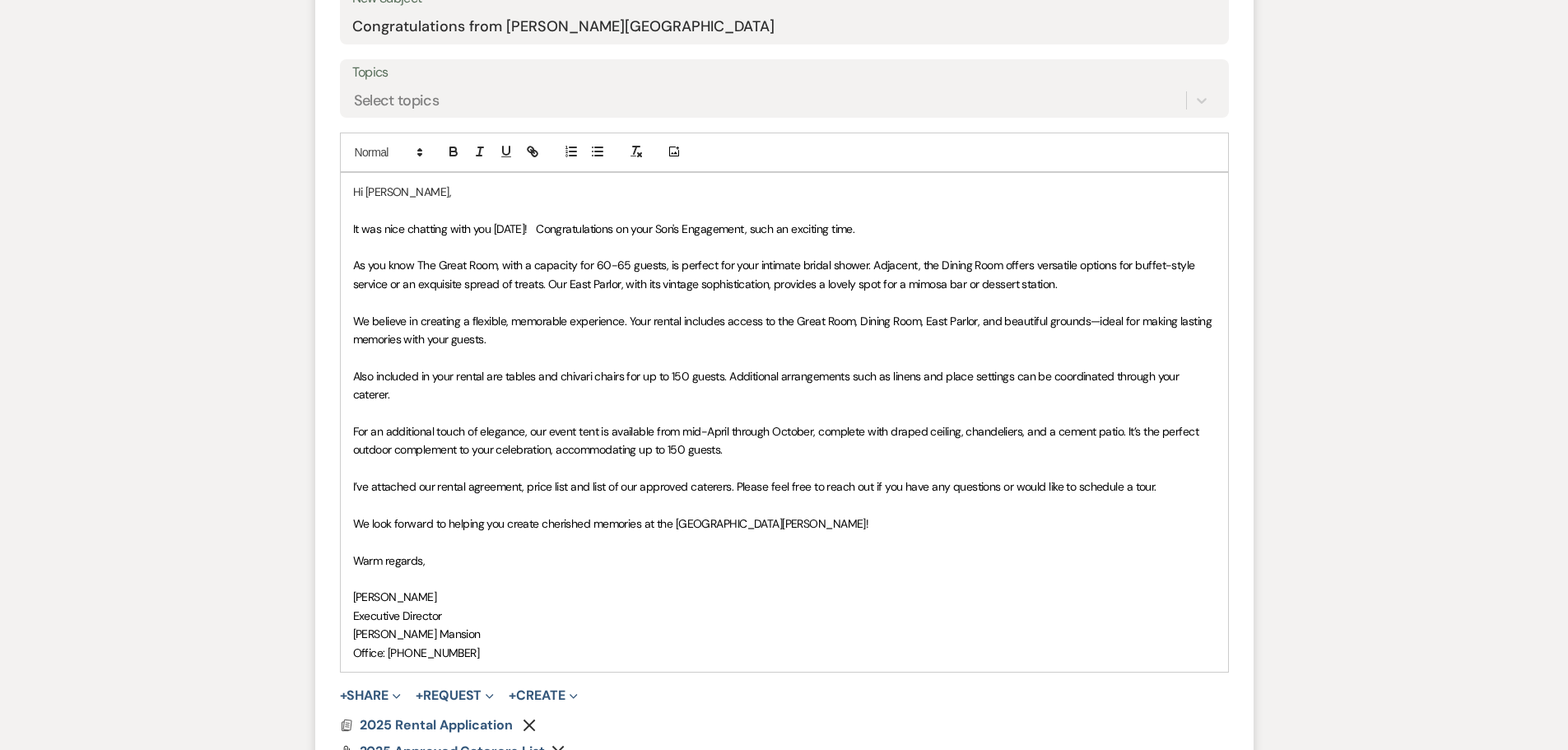
scroll to position [906, 0]
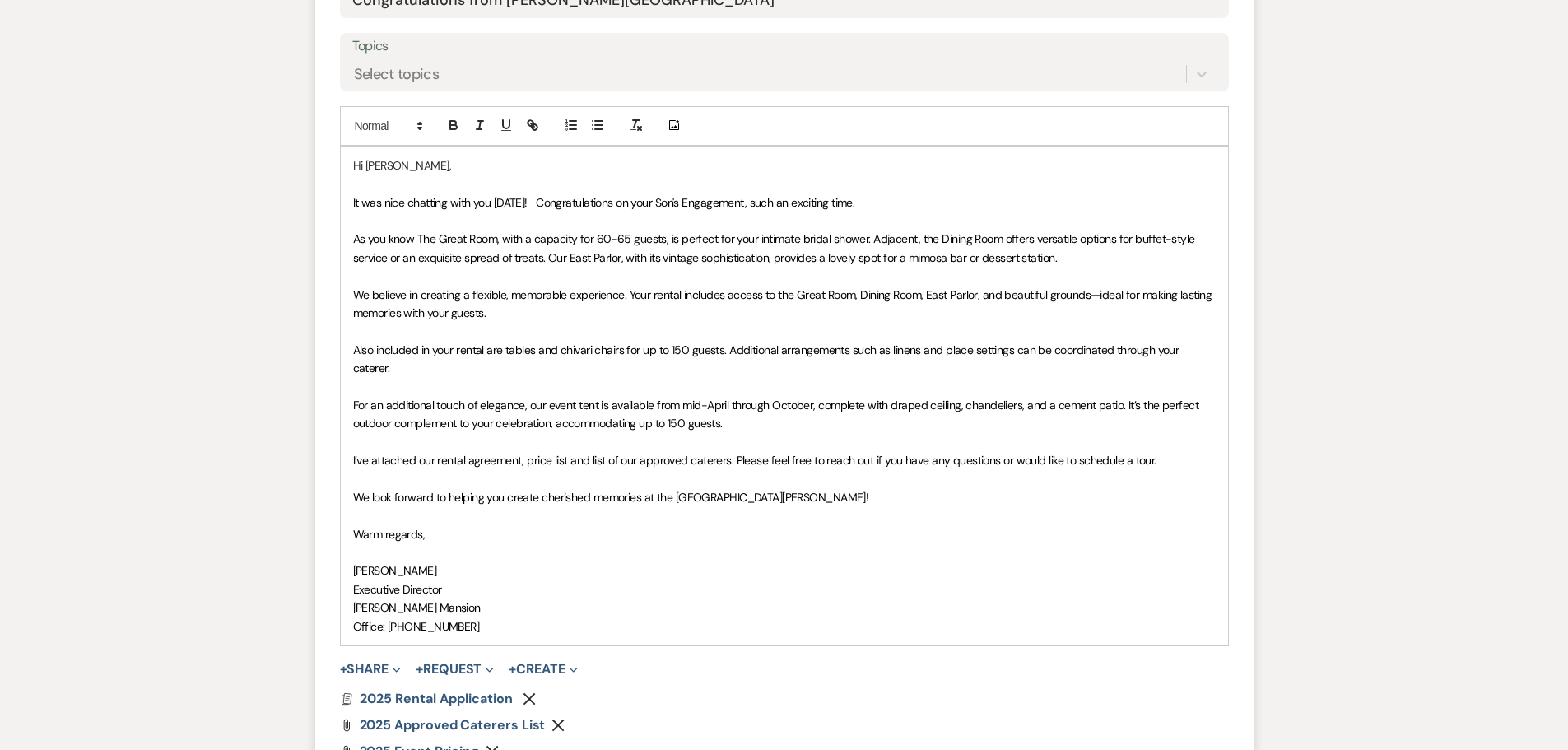
drag, startPoint x: 774, startPoint y: 431, endPoint x: 337, endPoint y: 411, distance: 437.5
click at [337, 411] on form "New Message X Draft Recipients* Event Contacts ( [PERSON_NAME] ) Insert Templat…" at bounding box center [784, 288] width 938 height 1102
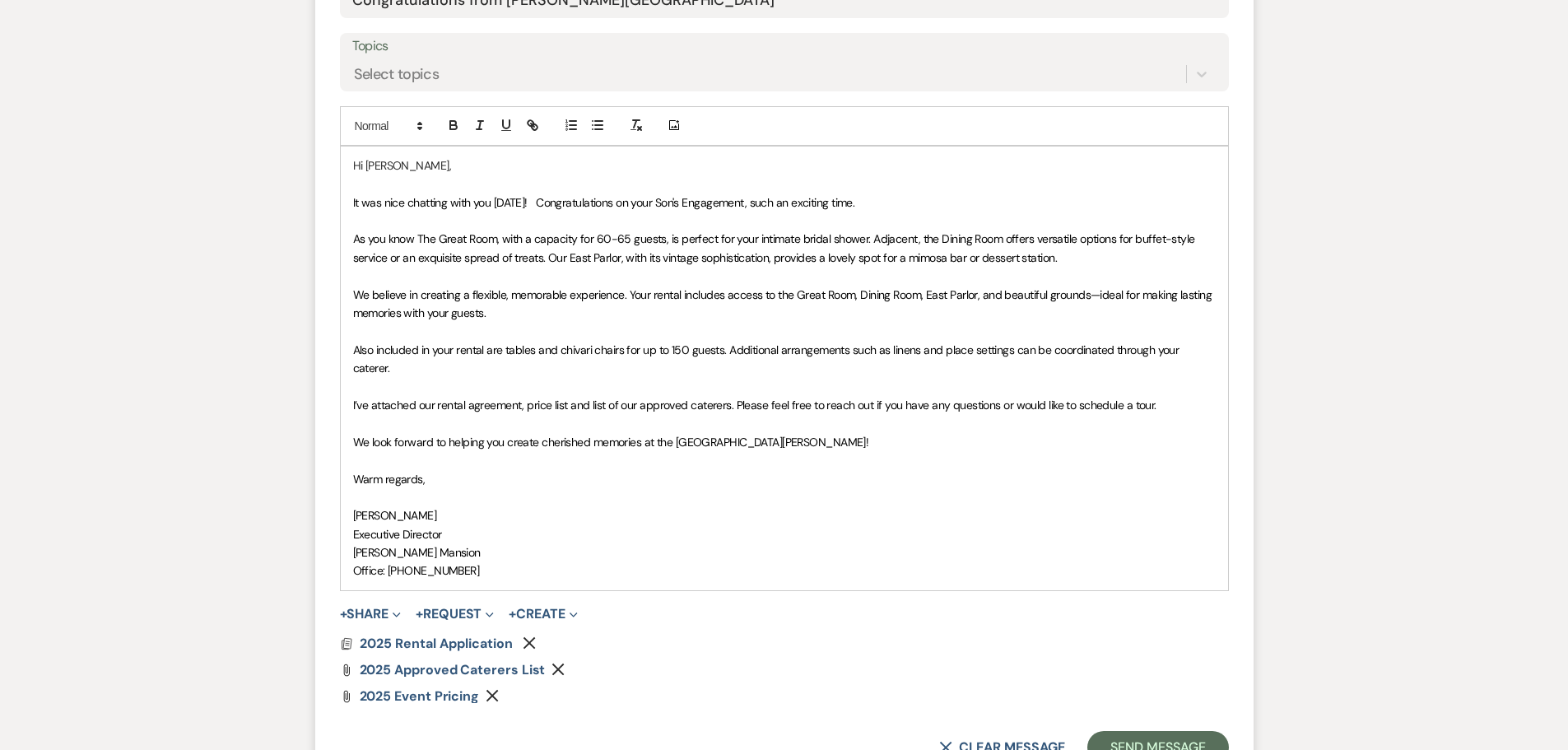
click at [1165, 404] on p "I’ve attached our rental agreement, price list and list of our approved caterer…" at bounding box center [784, 405] width 862 height 18
drag, startPoint x: 1165, startPoint y: 404, endPoint x: 684, endPoint y: 390, distance: 481.2
click at [684, 390] on div "Hi [PERSON_NAME], It was nice chatting with you [DATE]! Congratulations on your…" at bounding box center [784, 369] width 887 height 444
click at [718, 401] on span "I’ve attached our rental agreement, price list and list of our approved caterer…" at bounding box center [754, 404] width 803 height 15
click at [981, 436] on p "We look forward to helping you create cherished memories at the [GEOGRAPHIC_DAT…" at bounding box center [784, 442] width 862 height 18
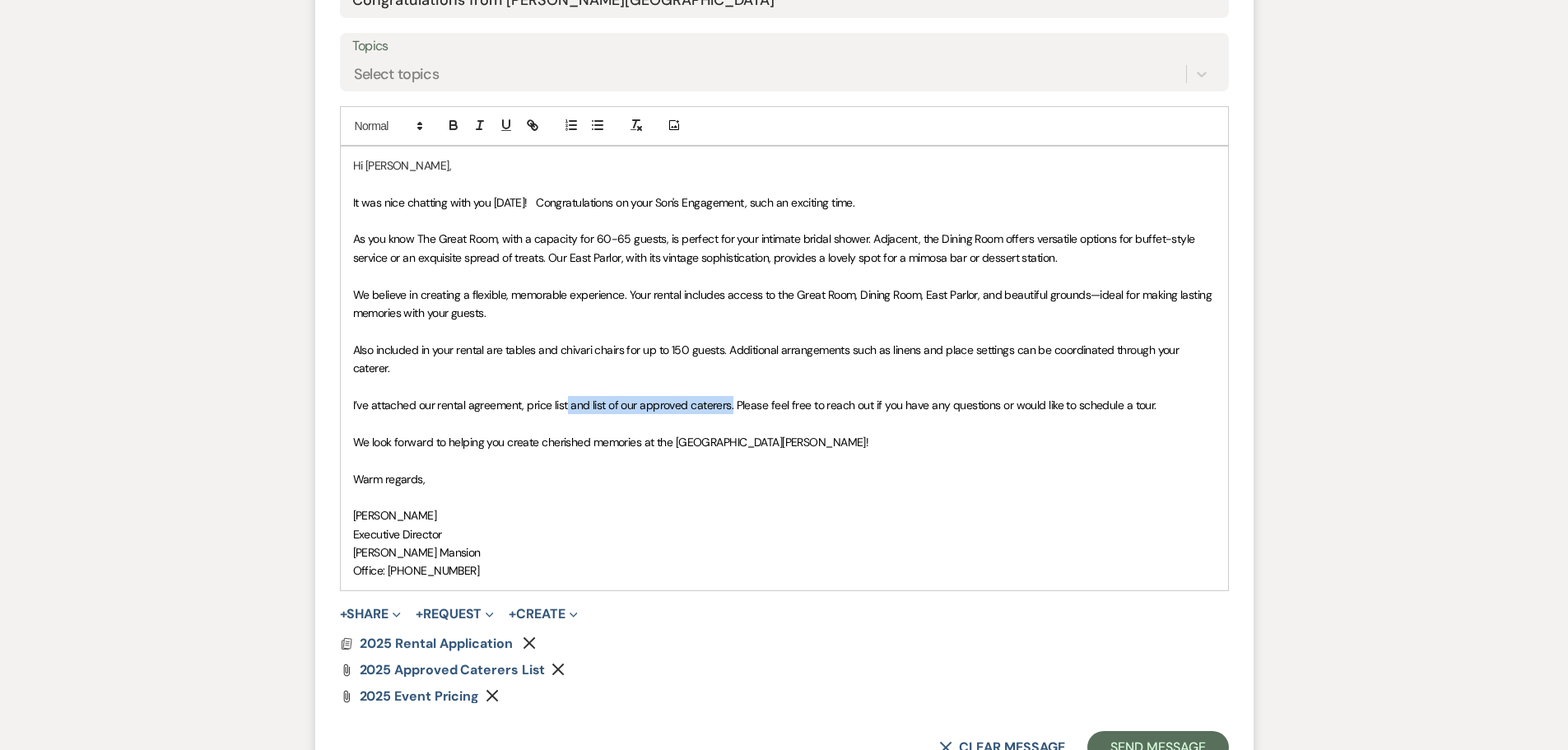
drag, startPoint x: 732, startPoint y: 404, endPoint x: 564, endPoint y: 401, distance: 168.0
click at [564, 401] on span "I’ve attached our rental agreement, price list and list of our approved caterer…" at bounding box center [754, 404] width 803 height 15
click at [525, 410] on span "I’ve attached our rental agreement, price list Please feel free to reach out if…" at bounding box center [671, 404] width 638 height 15
click at [585, 401] on span "I’ve attached our rental agreement and price list Please feel free to reach out…" at bounding box center [680, 404] width 656 height 15
click at [521, 313] on p "We believe in creating a flexible, memorable experience. Your rental includes a…" at bounding box center [784, 304] width 862 height 37
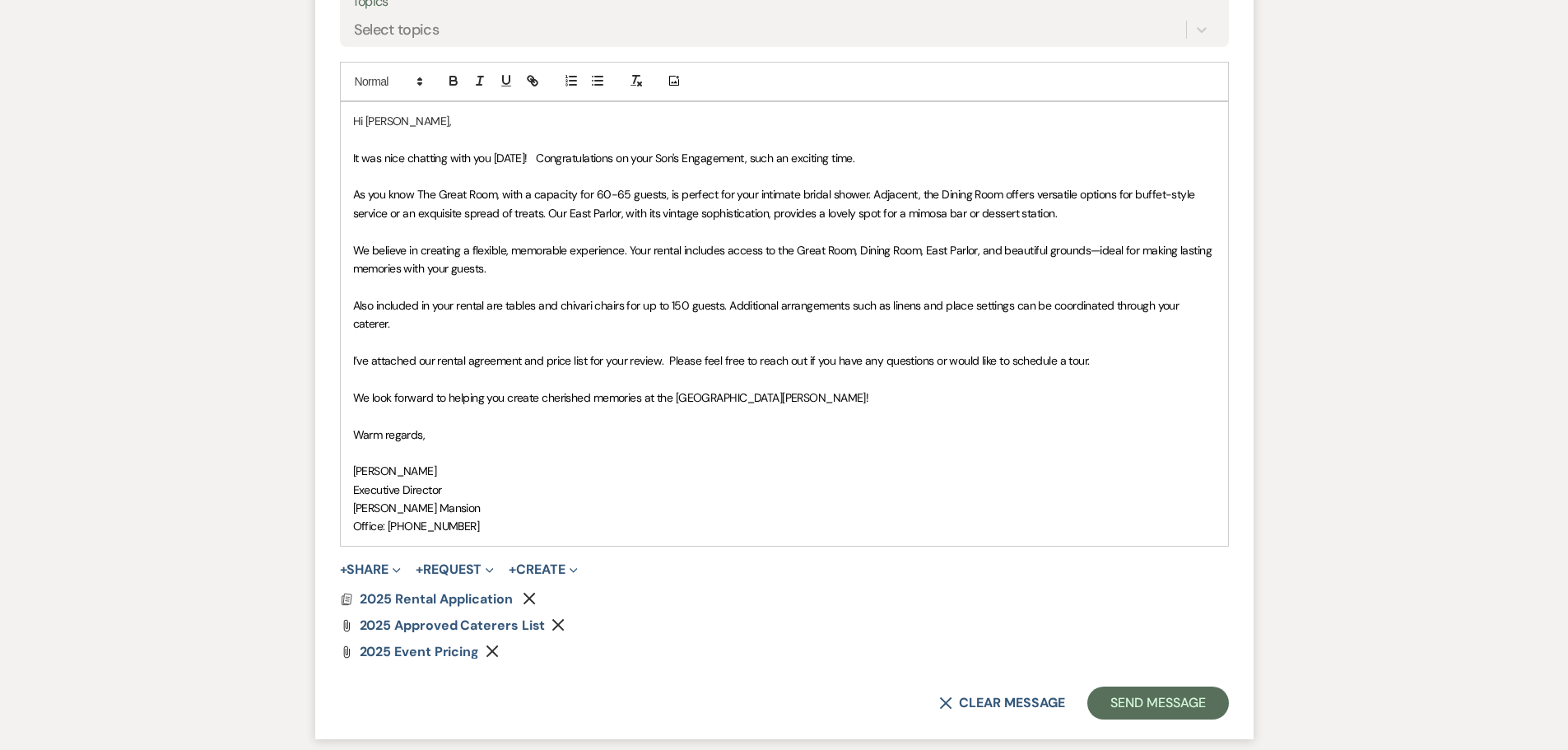
scroll to position [987, 0]
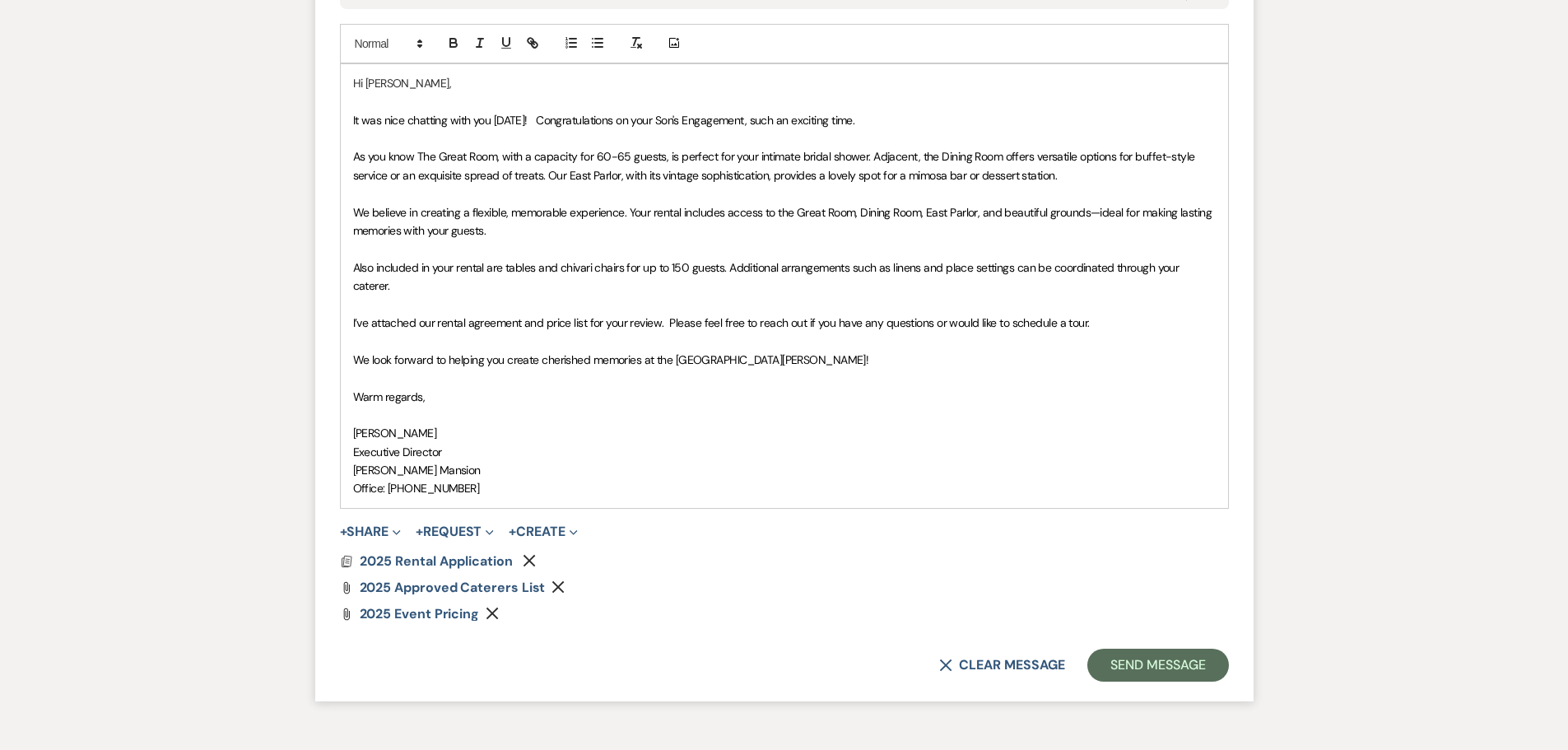
click at [558, 586] on use "button" at bounding box center [558, 587] width 12 height 12
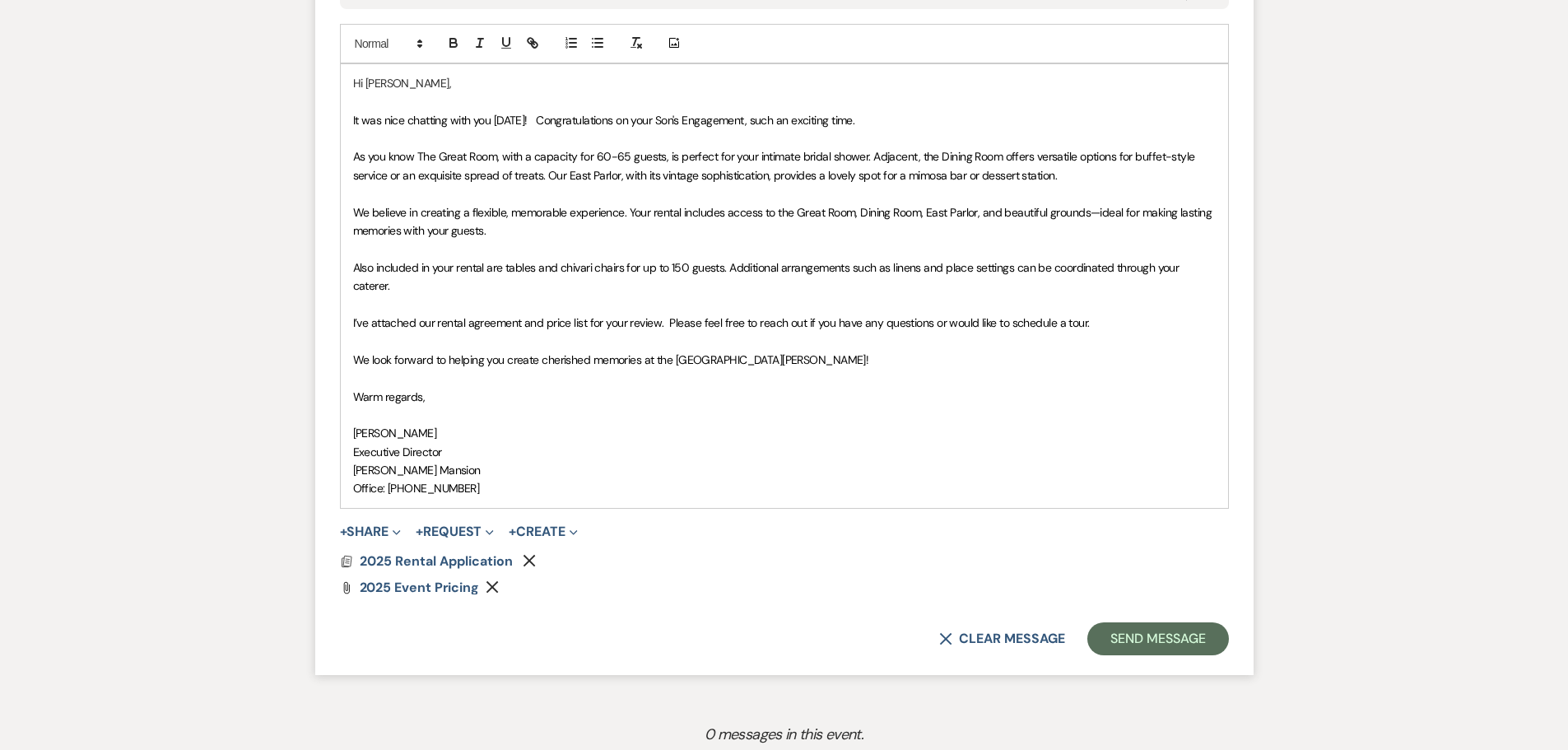
click at [475, 285] on p "Also included in your rental are tables and chivari chairs for up to 150 guests…" at bounding box center [784, 276] width 862 height 37
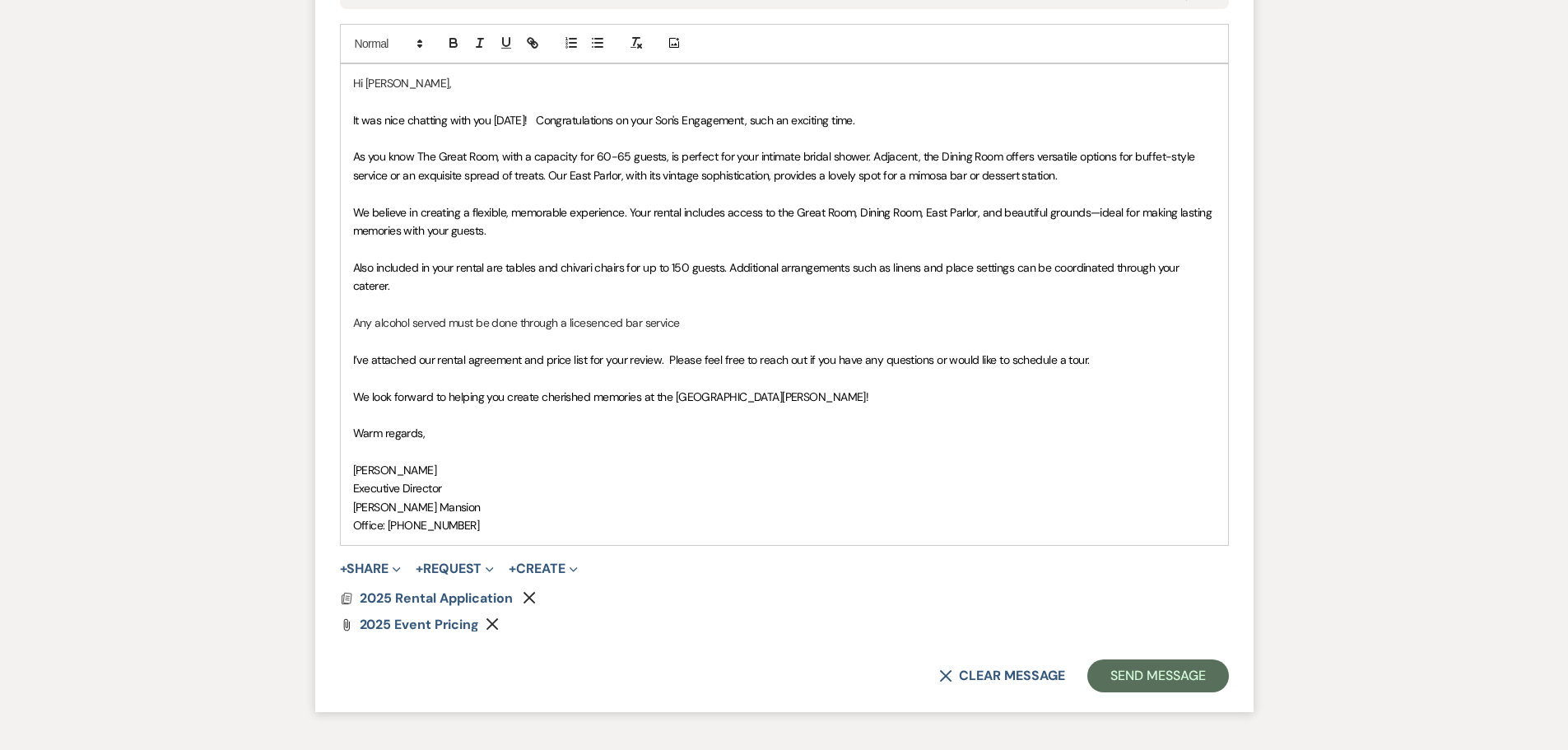
click at [597, 324] on p "Any alcohol served must be done through a licesenced bar service" at bounding box center [784, 323] width 862 height 18
drag, startPoint x: 597, startPoint y: 324, endPoint x: 575, endPoint y: 320, distance: 22.4
click at [575, 320] on p "Any alcohol served must be done through a licesenced bar service" at bounding box center [784, 323] width 862 height 18
click at [591, 321] on p "Any alcohol served must be done through a licenesd bar service" at bounding box center [784, 323] width 862 height 18
click at [679, 324] on p "Any alcohol served must be done through a licensed bar service" at bounding box center [784, 323] width 862 height 18
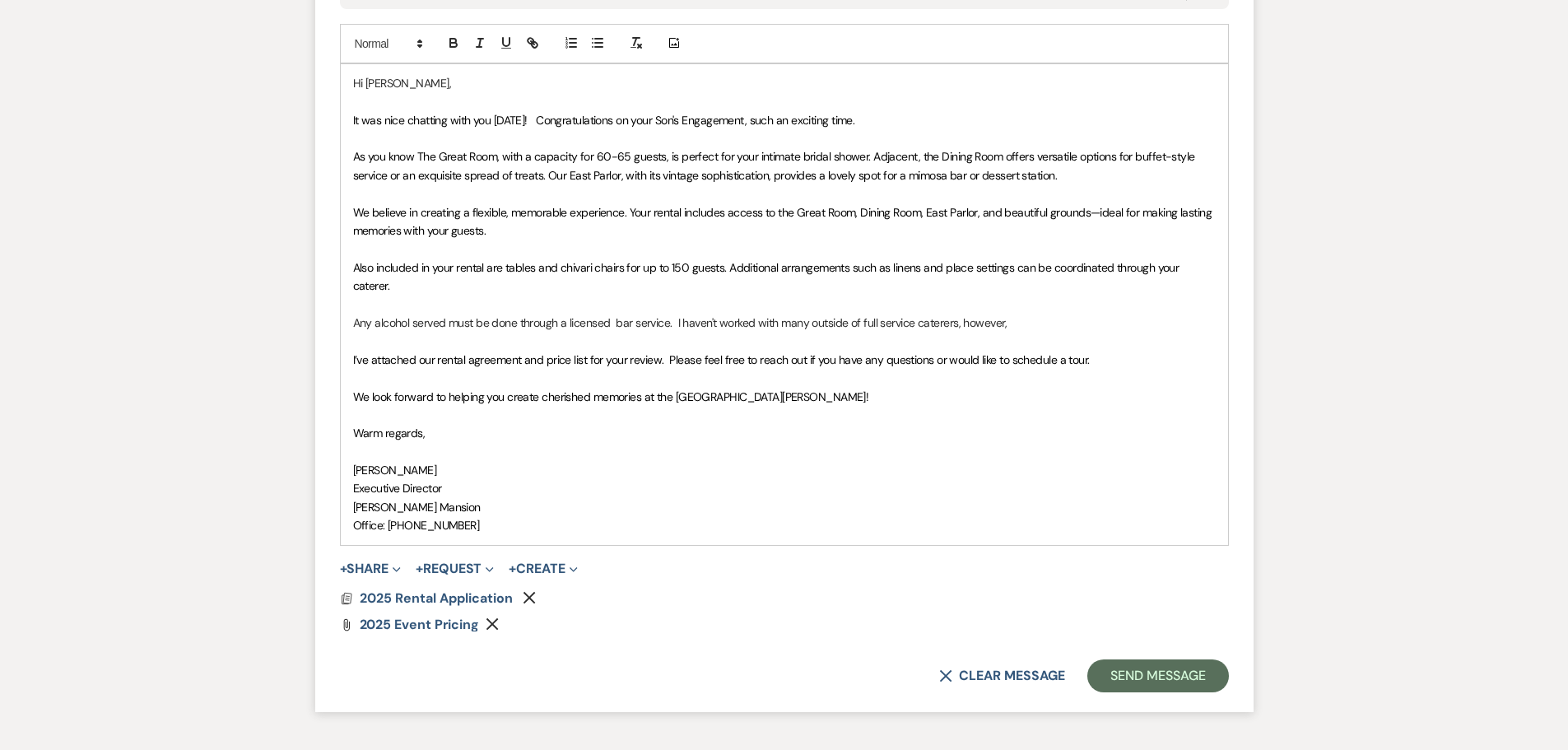
drag, startPoint x: 968, startPoint y: 318, endPoint x: 336, endPoint y: 320, distance: 632.0
click at [336, 320] on form "New Message X Draft Recipients* Event Contacts ( [PERSON_NAME] ) Insert Templat…" at bounding box center [784, 184] width 938 height 1056
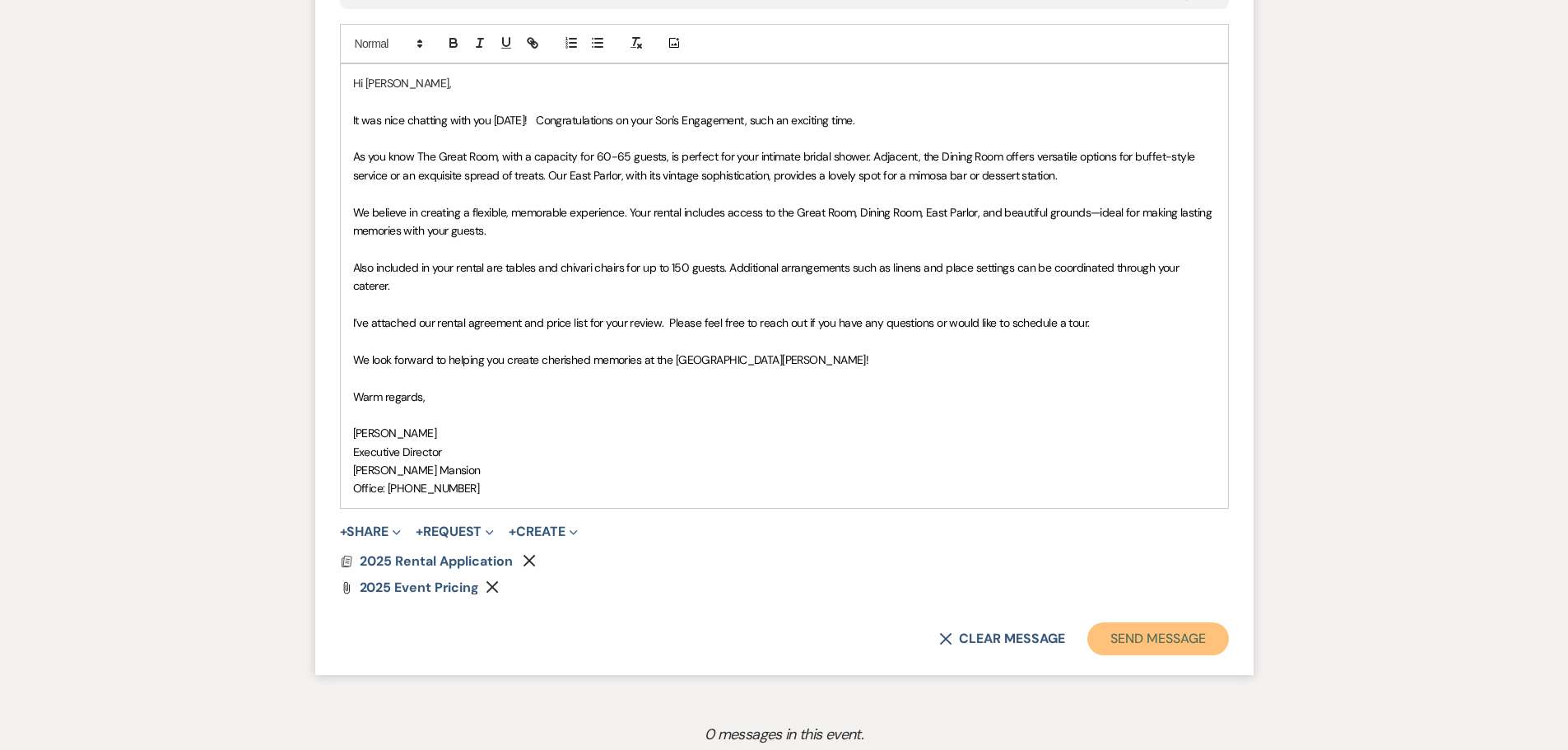
click at [1153, 649] on button "Send Message" at bounding box center [1158, 638] width 141 height 33
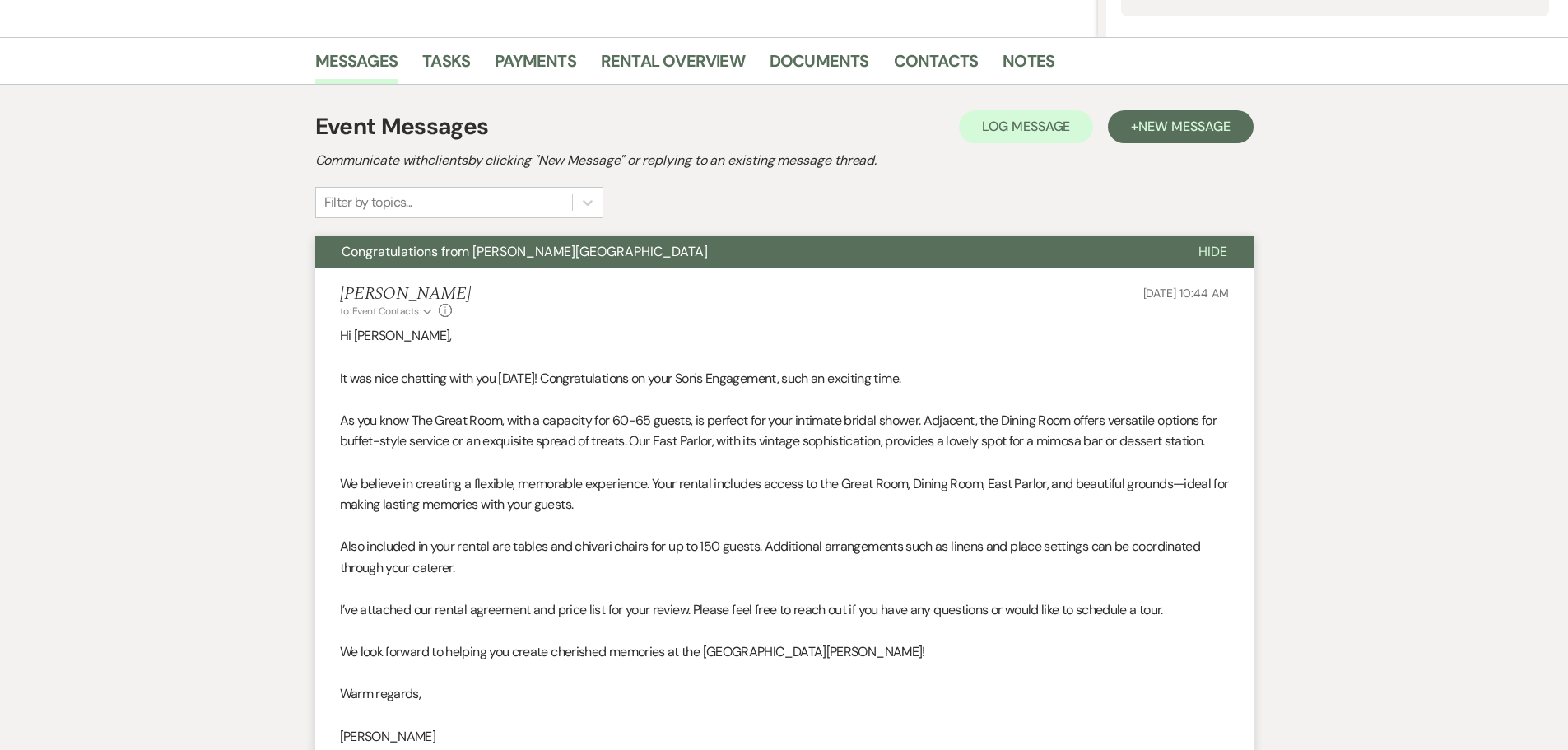
scroll to position [0, 0]
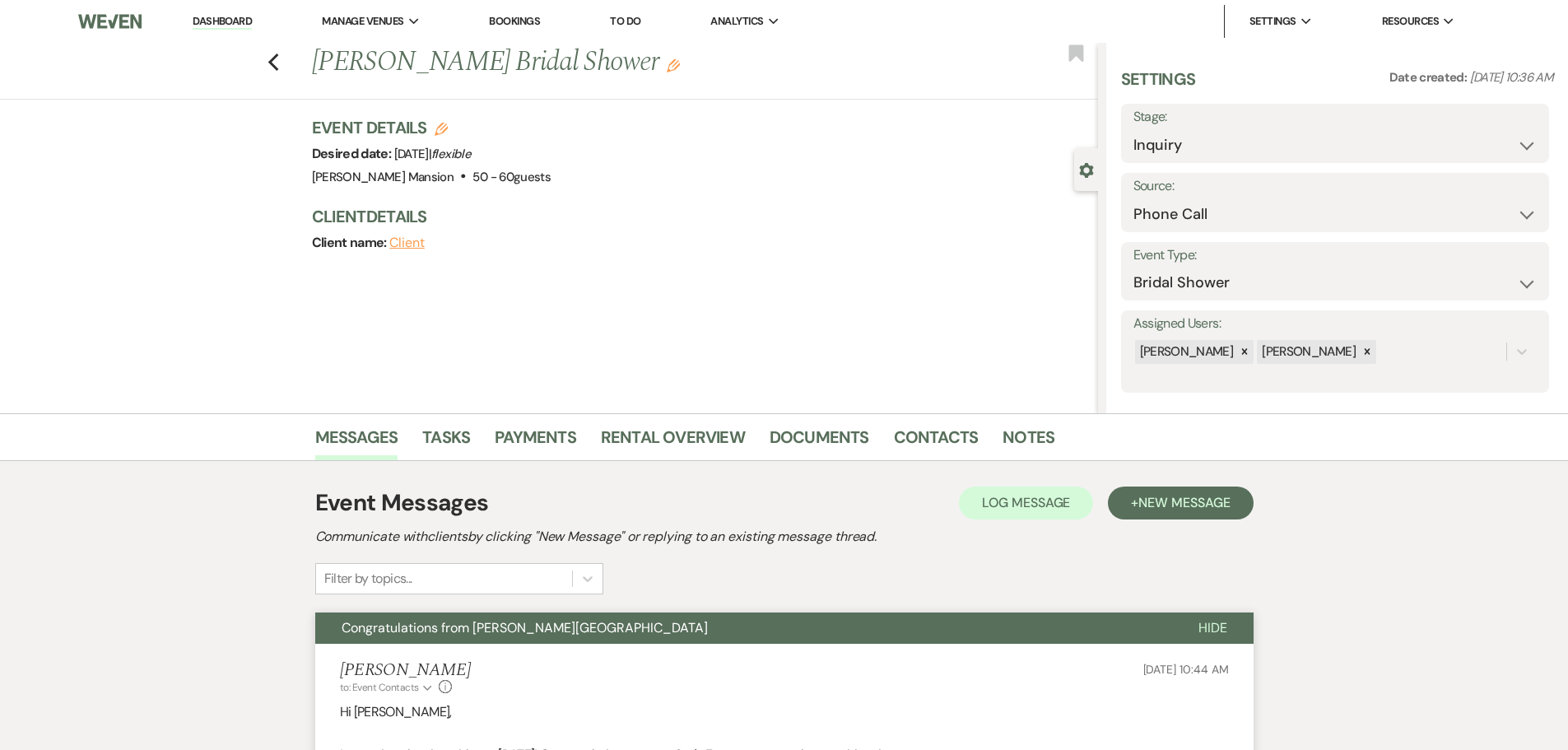
click at [220, 21] on link "Dashboard" at bounding box center [222, 22] width 60 height 16
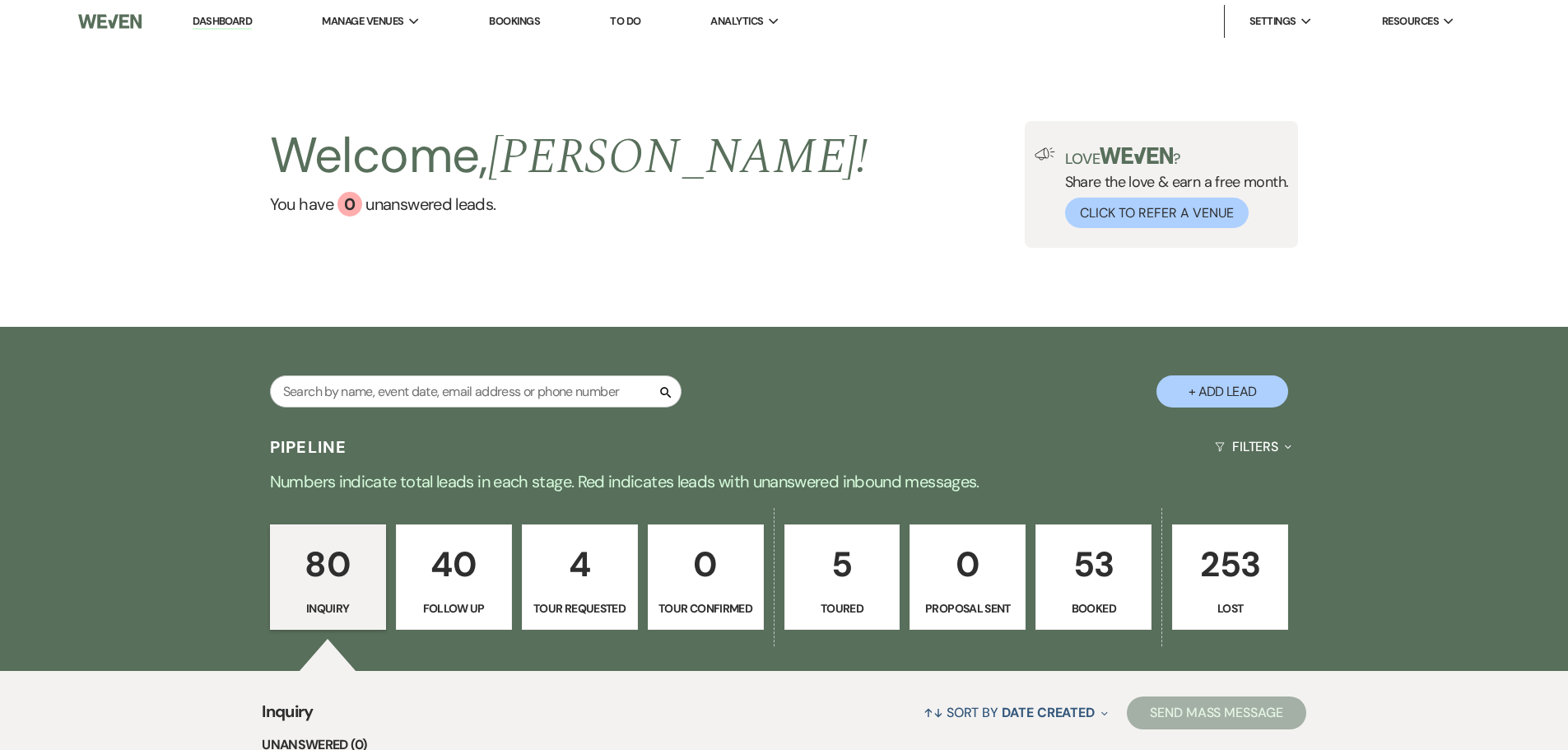
click at [718, 598] on link "0 Tour Confirmed" at bounding box center [705, 577] width 116 height 105
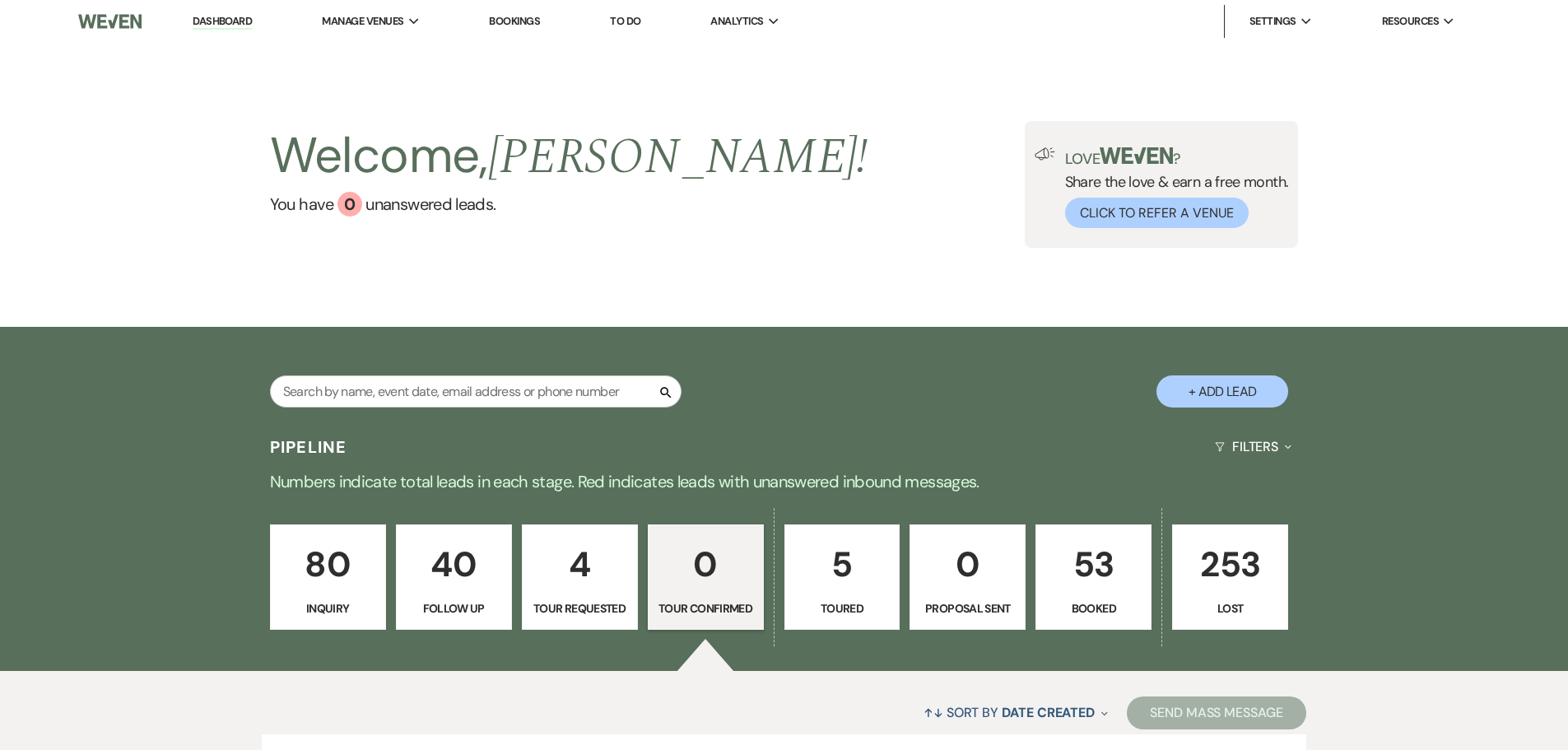
click at [595, 606] on p "Tour Requested" at bounding box center [579, 608] width 94 height 18
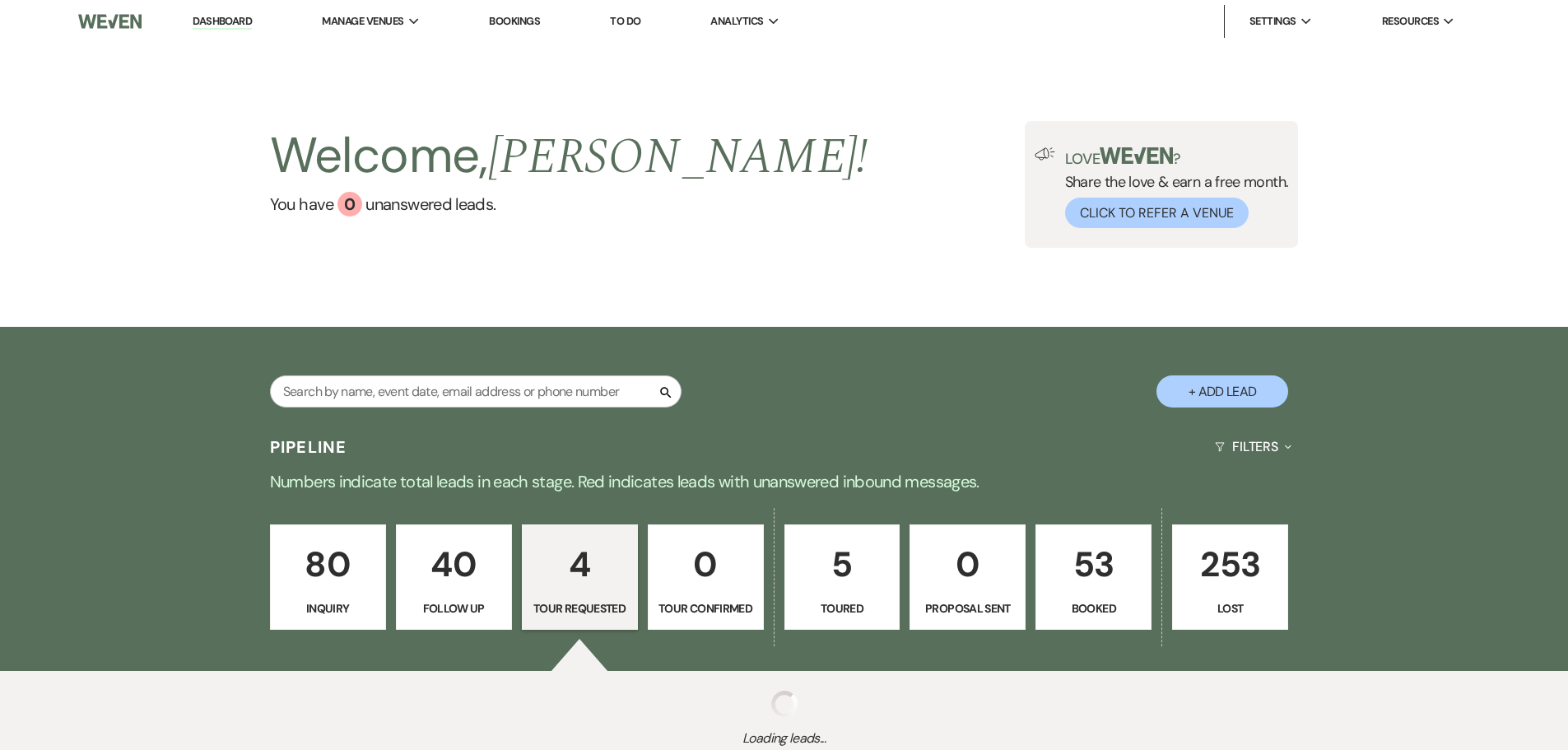
select select "2"
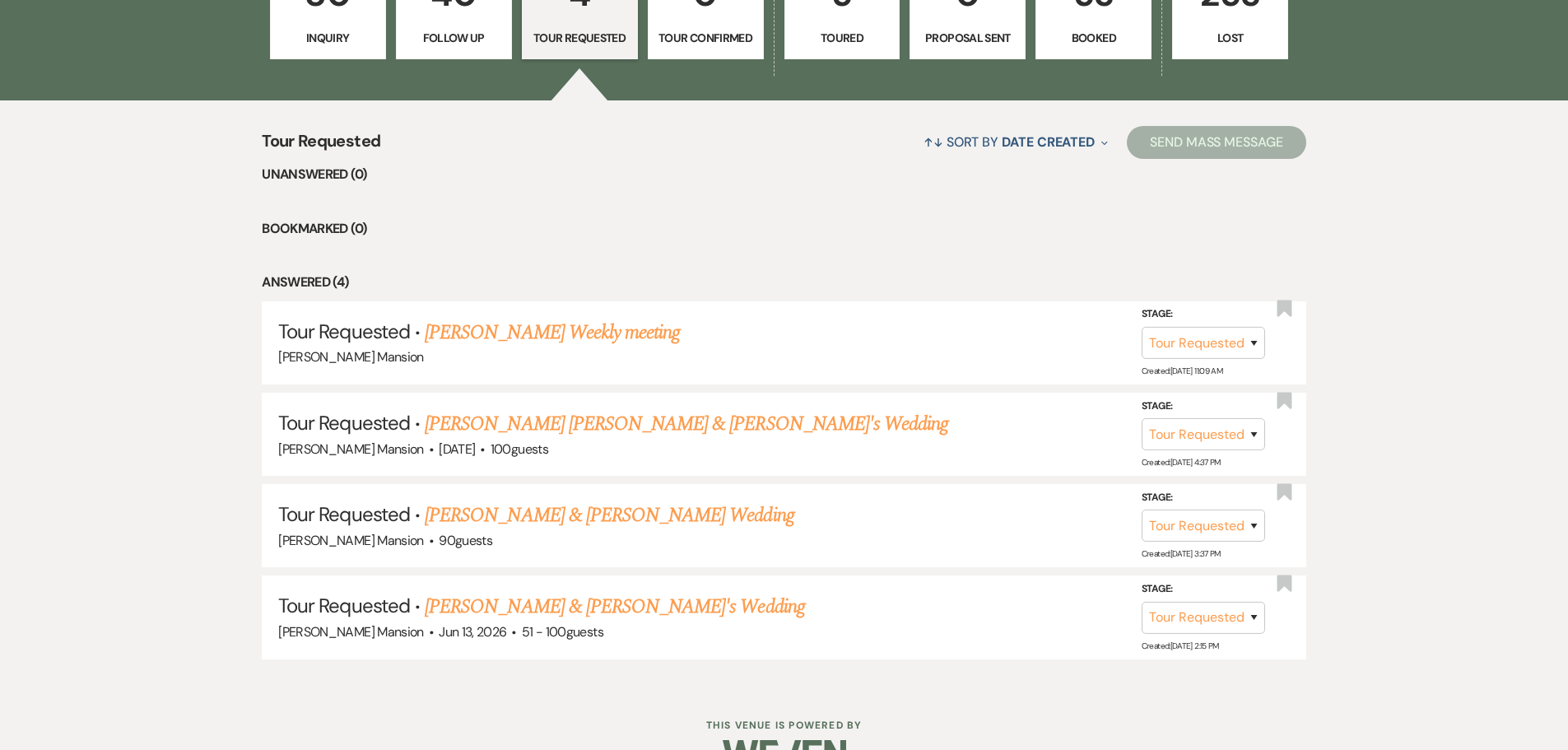
scroll to position [613, 0]
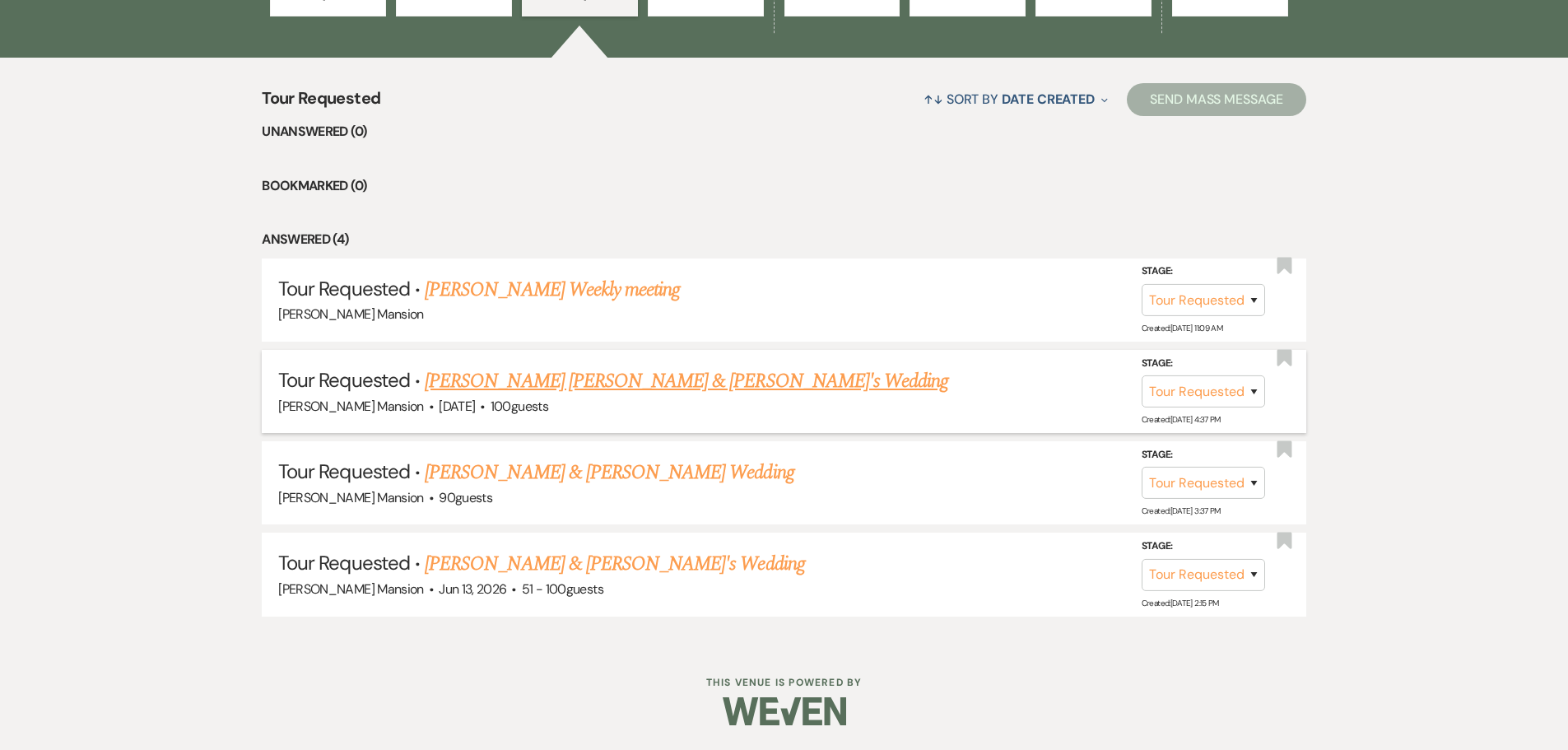
click at [598, 385] on link "[PERSON_NAME] [PERSON_NAME] & [PERSON_NAME]'s Wedding" at bounding box center [686, 381] width 523 height 30
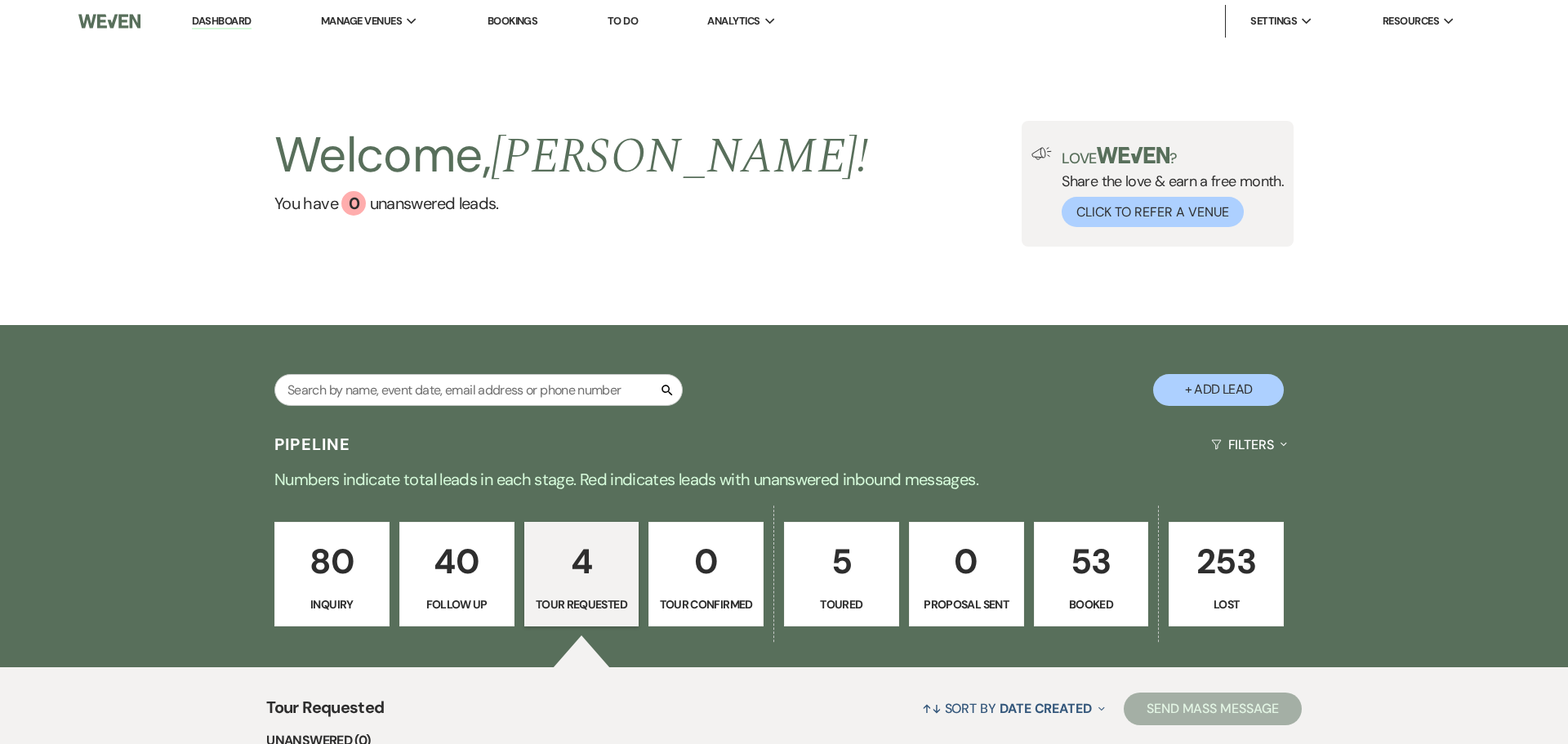
select select "2"
select select "5"
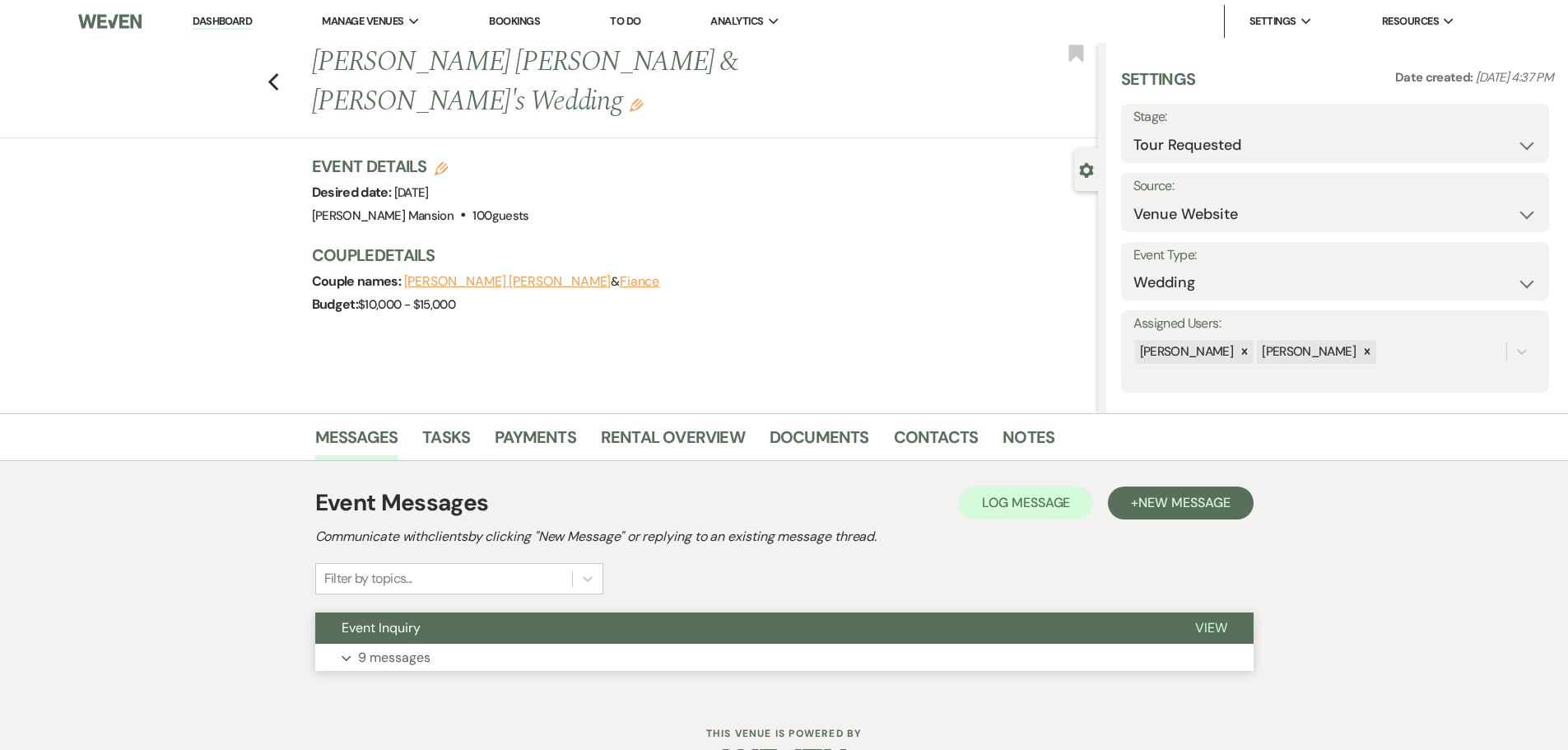
click at [361, 655] on p "9 messages" at bounding box center [393, 658] width 72 height 22
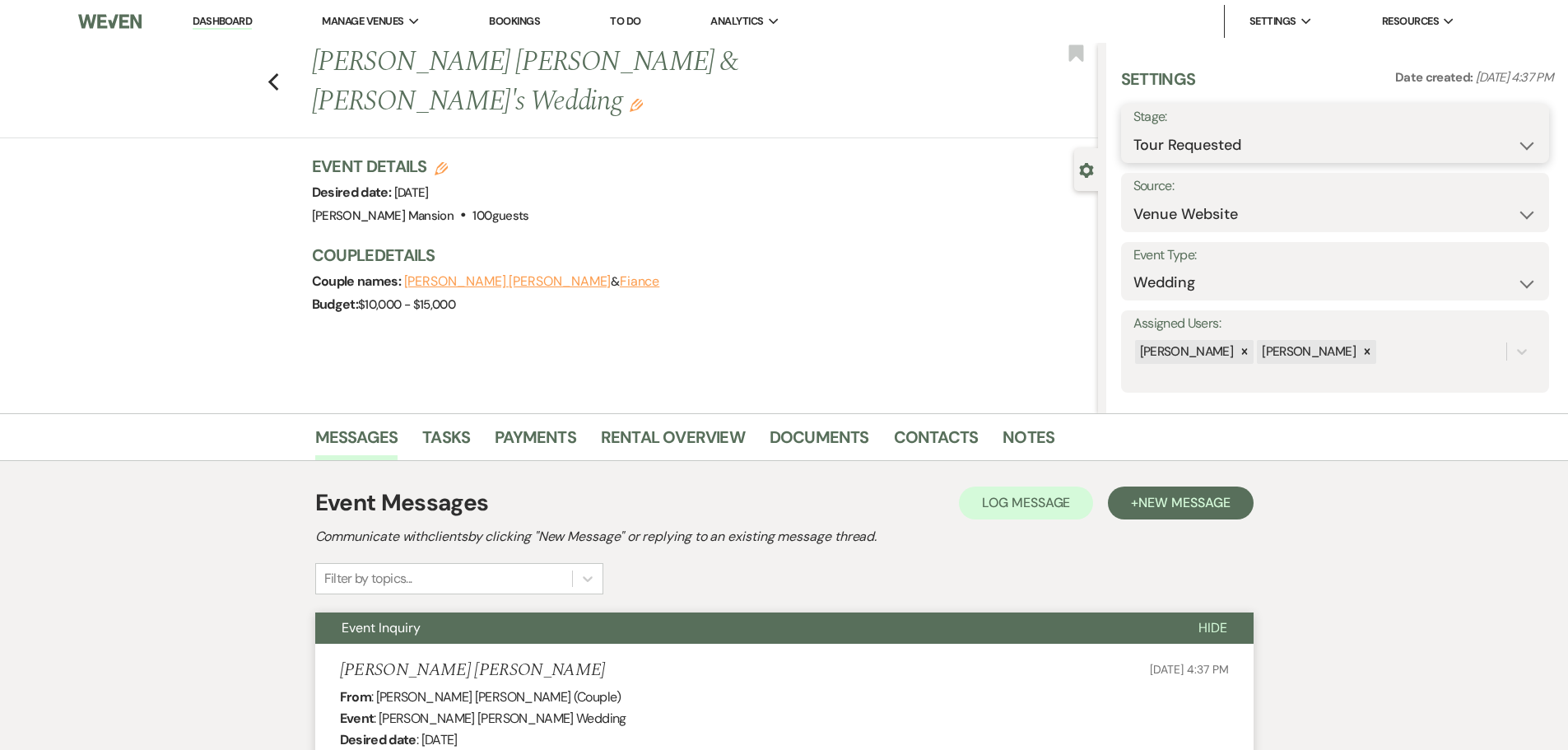
click at [1263, 132] on select "Inquiry Follow Up Tour Requested Tour Confirmed Toured Proposal Sent Booked Lost" at bounding box center [1335, 145] width 403 height 32
select select "4"
click at [1133, 129] on select "Inquiry Follow Up Tour Requested Tour Confirmed Toured Proposal Sent Booked Lost" at bounding box center [1335, 145] width 403 height 32
click at [1518, 136] on button "Save" at bounding box center [1502, 133] width 93 height 33
click at [447, 162] on icon "Edit" at bounding box center [441, 168] width 13 height 13
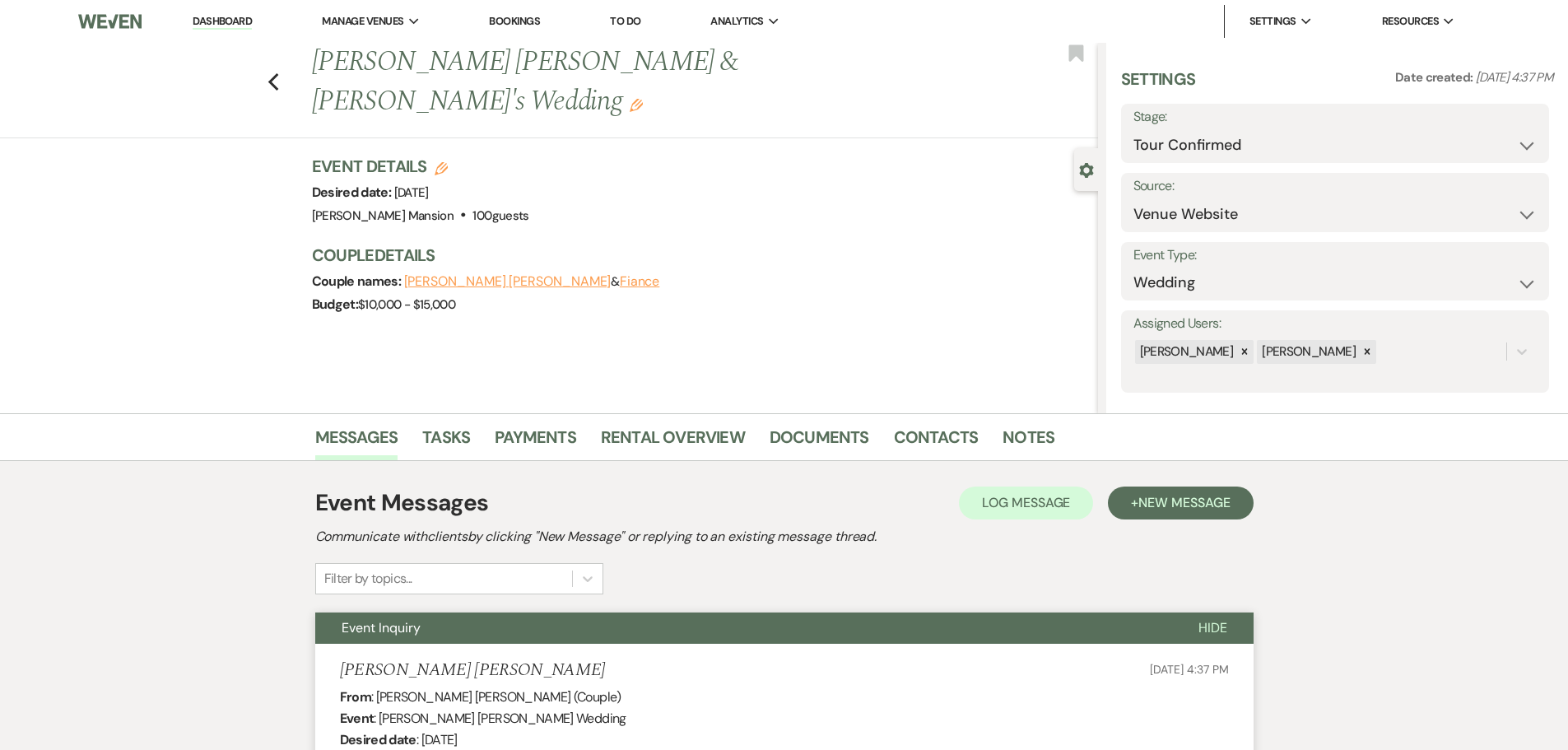
select select "799"
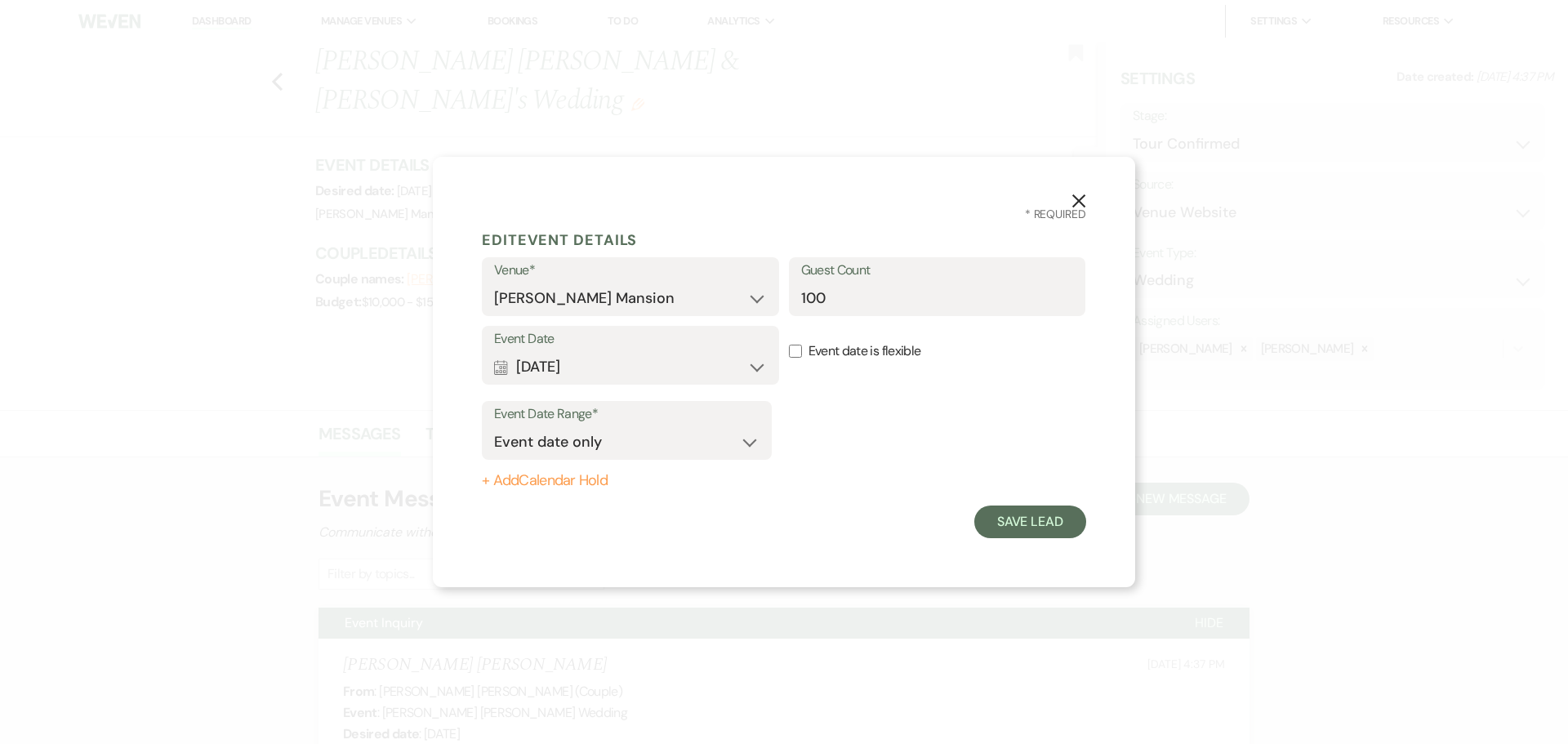
click at [1081, 197] on icon "X" at bounding box center [1078, 200] width 15 height 15
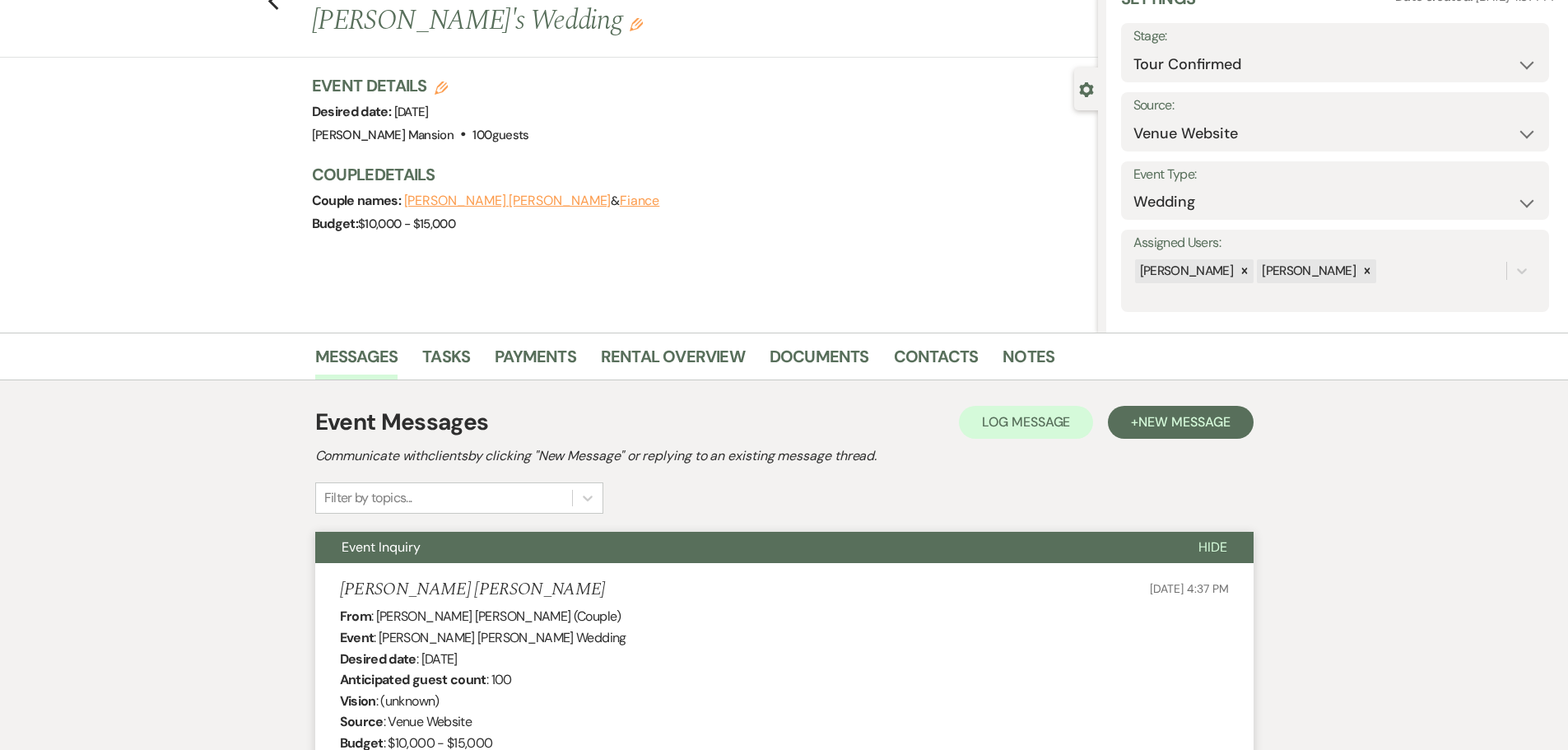
scroll to position [329, 0]
